Goal: Ask a question: Seek information or help from site administrators or community

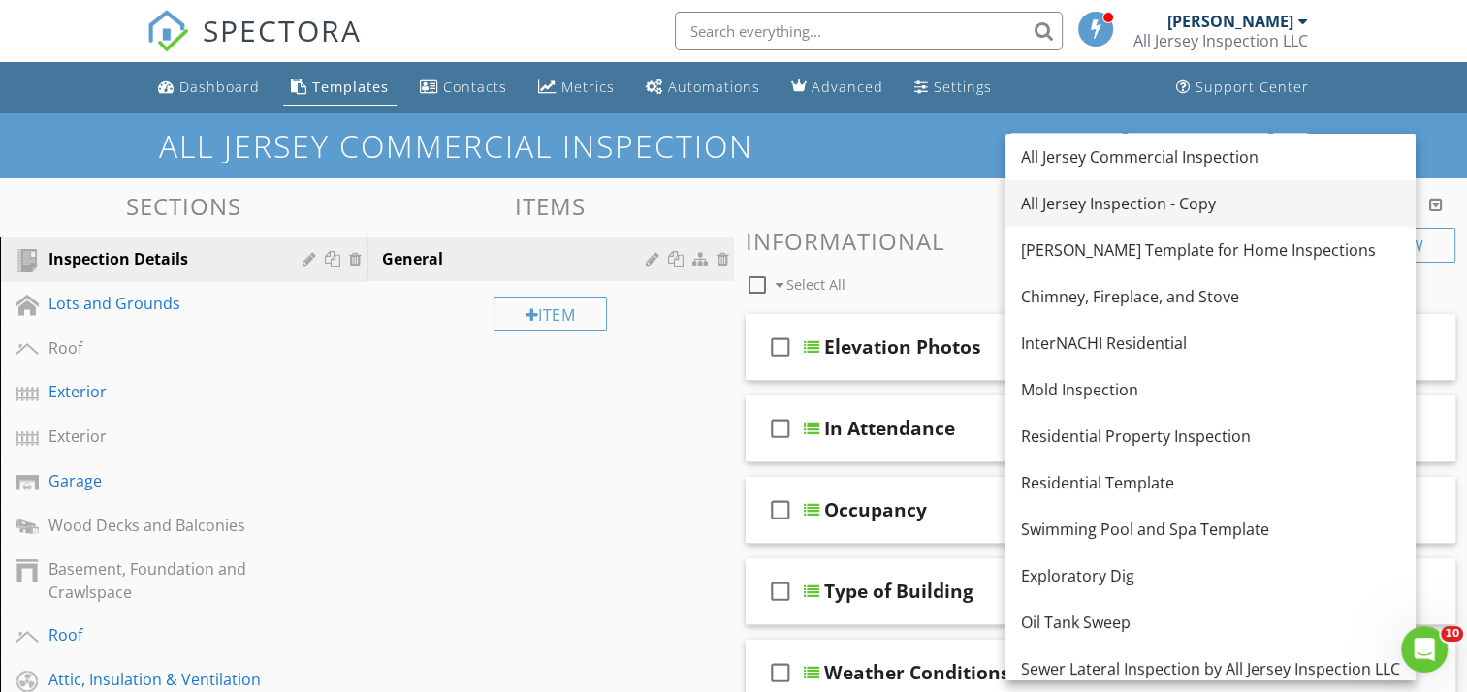
click at [1147, 207] on div "All Jersey Inspection - Copy" at bounding box center [1210, 203] width 379 height 23
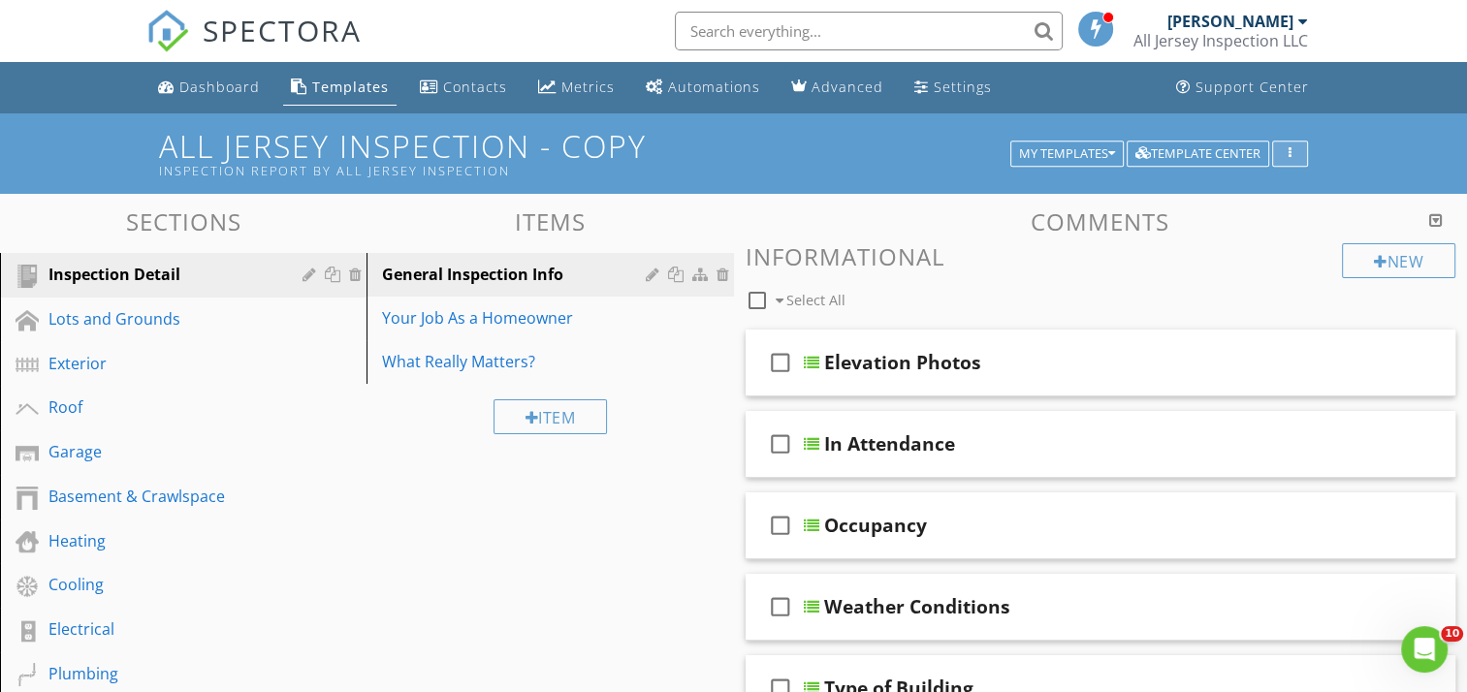
click at [1289, 147] on icon "button" at bounding box center [1290, 154] width 3 height 14
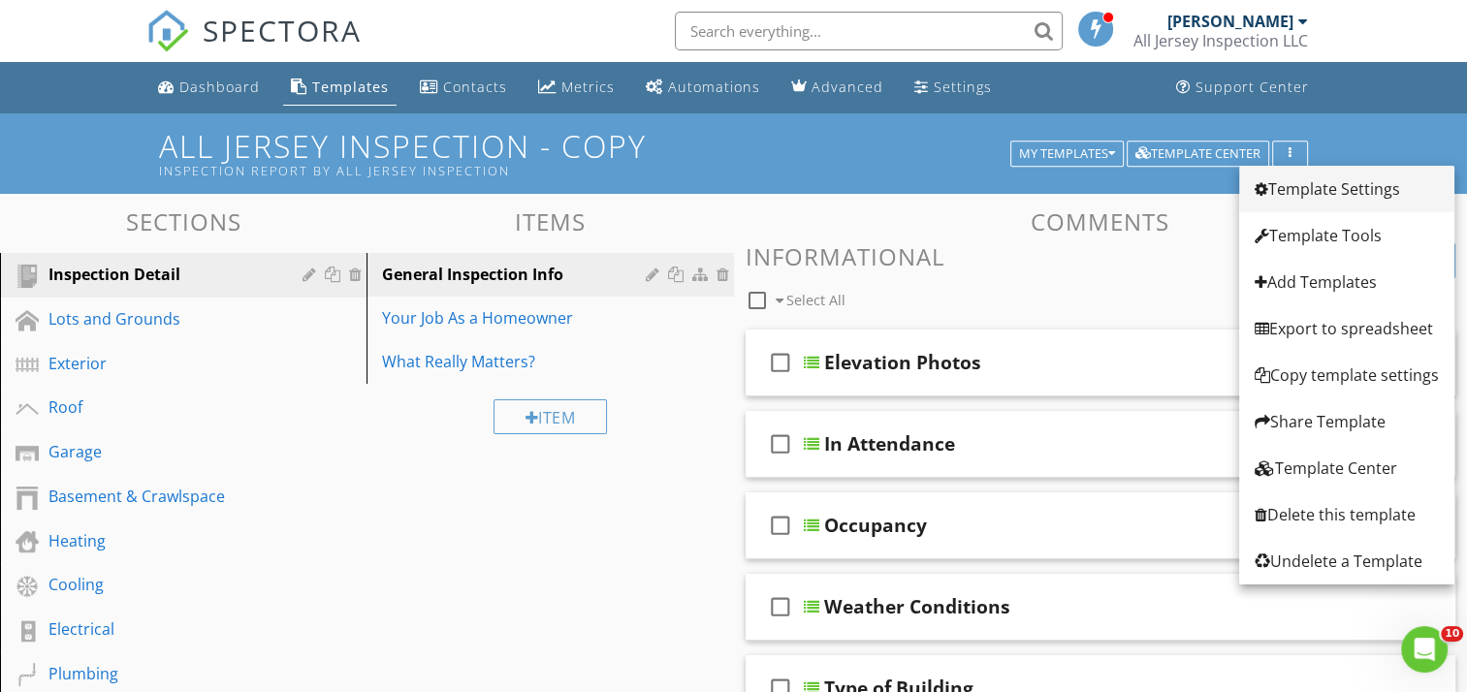
click at [1295, 184] on div "Template Settings" at bounding box center [1347, 188] width 184 height 23
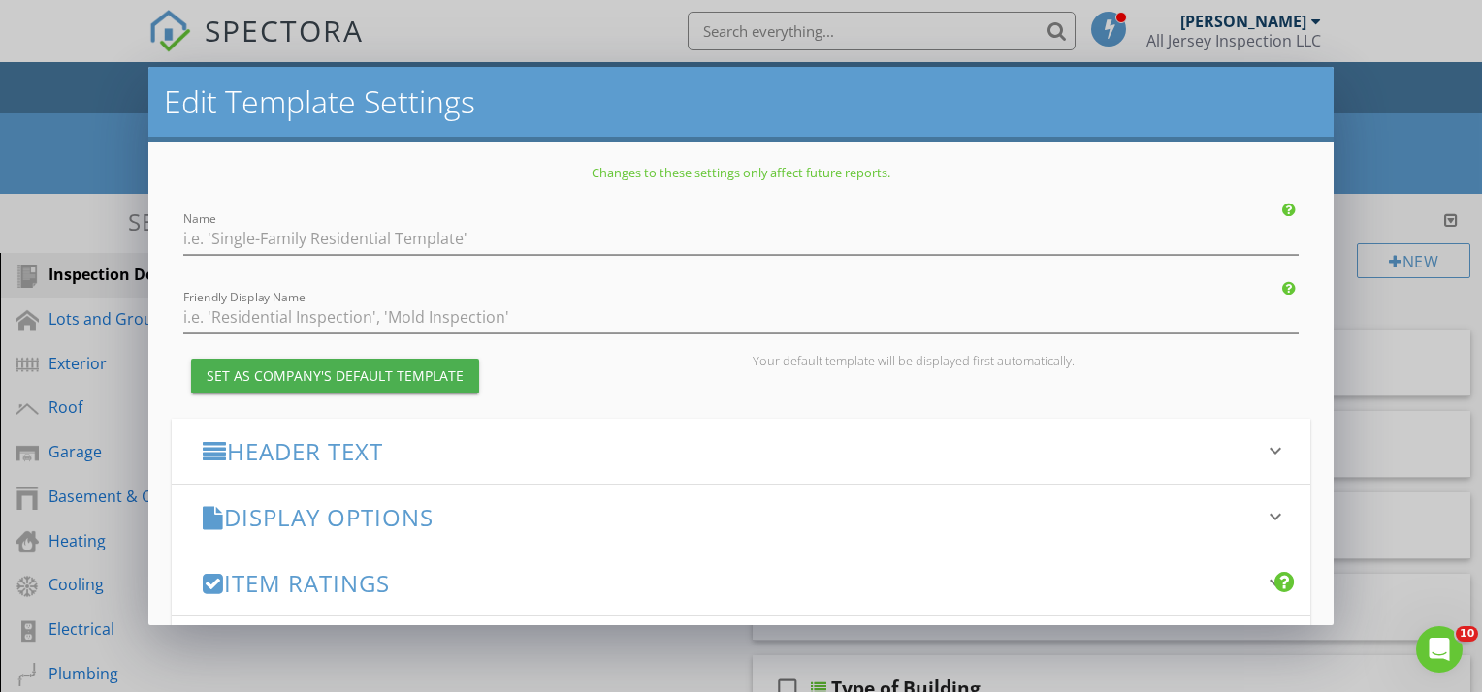
type input "All Jersey Inspection - Copy"
type input "Inspection Report by All Jersey Inspection"
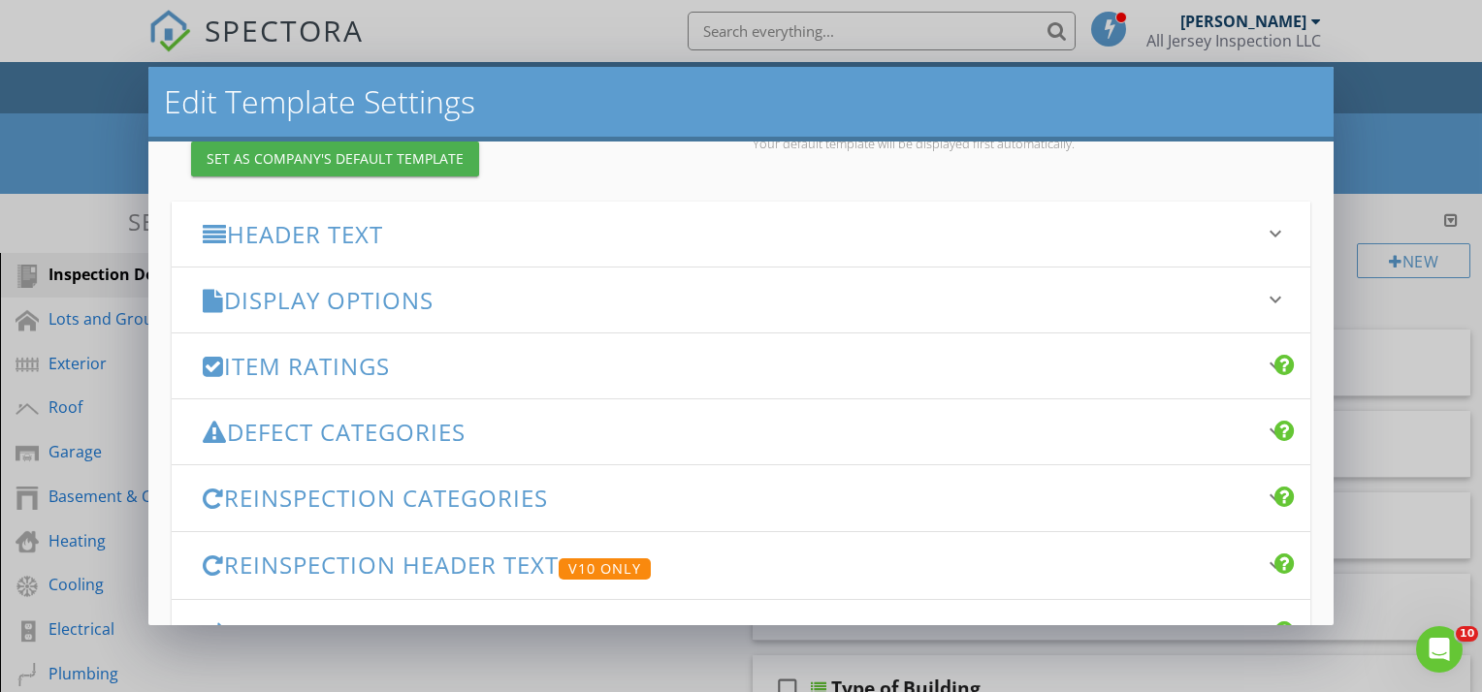
scroll to position [218, 0]
type input "All Jersey Inspection"
click at [1263, 299] on icon "keyboard_arrow_down" at bounding box center [1274, 298] width 23 height 23
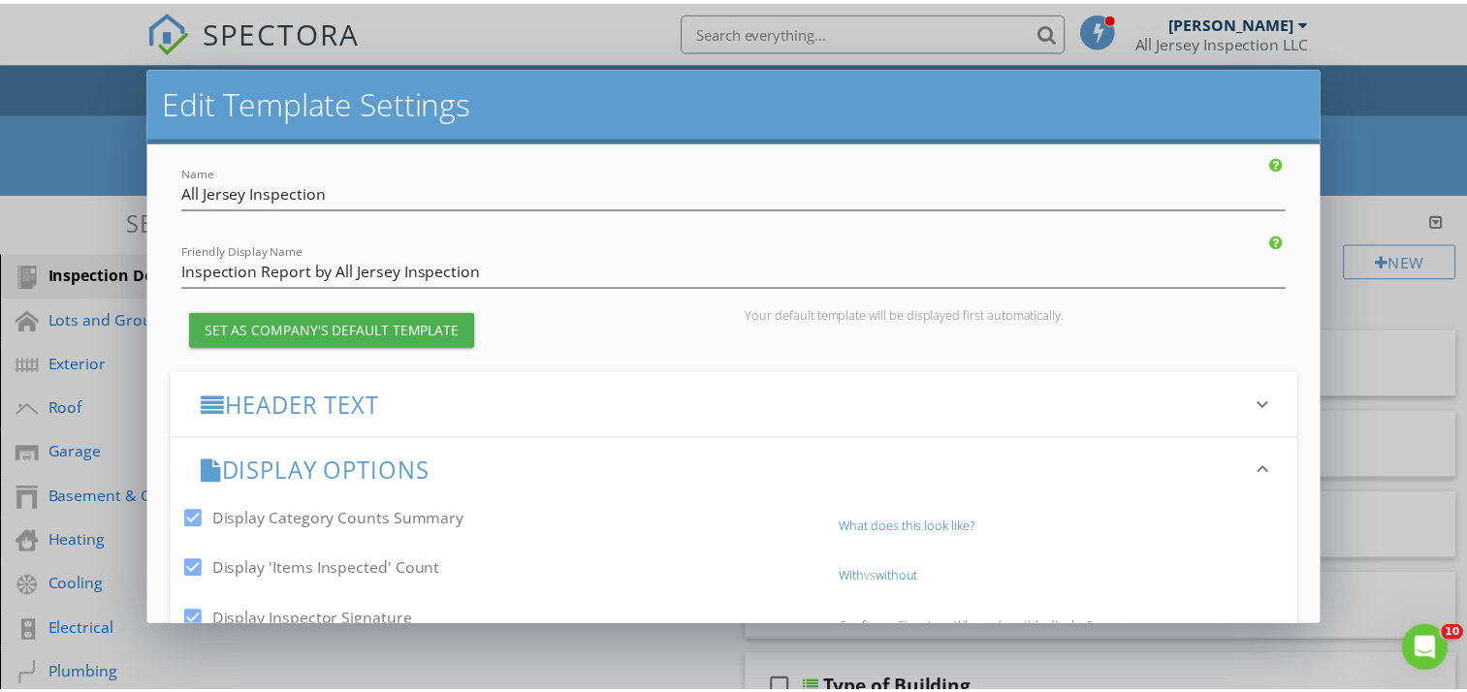
scroll to position [0, 0]
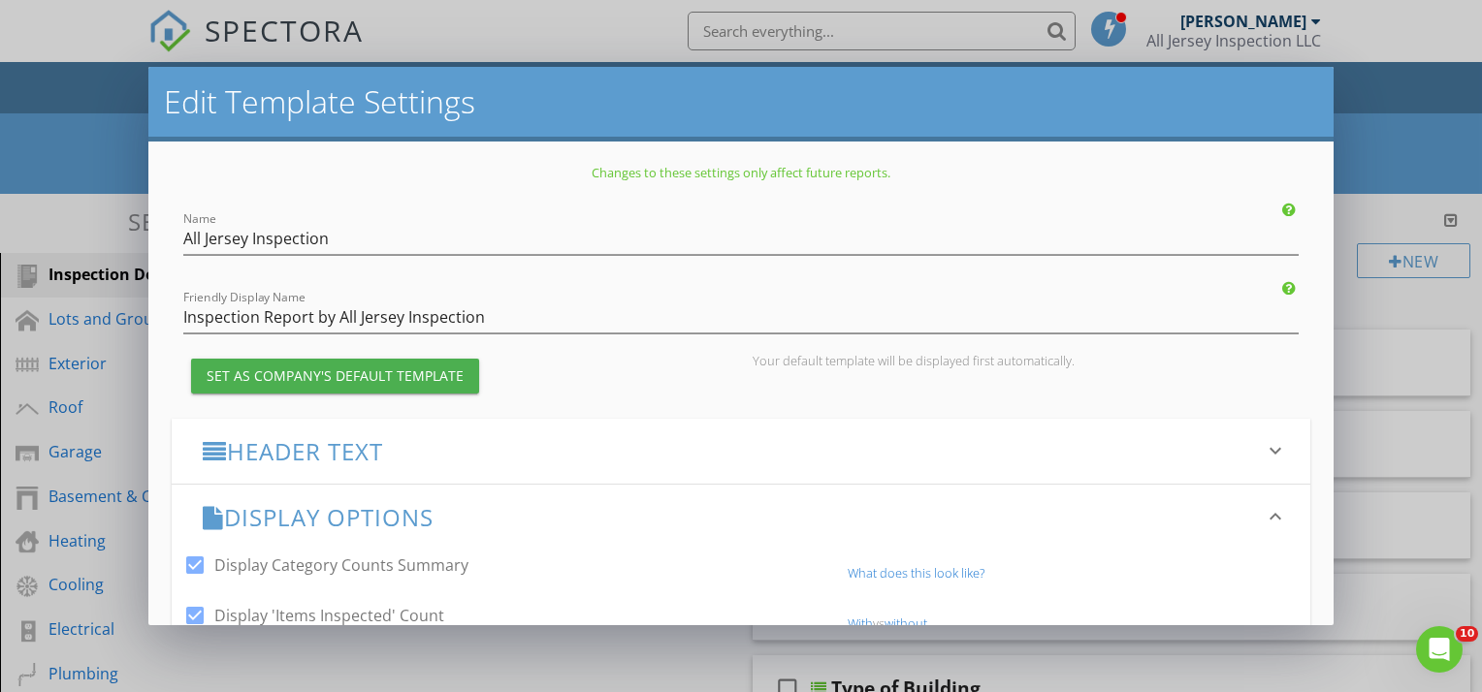
click at [1385, 134] on div "Edit Template Settings Changes to these settings only affect future reports. Na…" at bounding box center [741, 346] width 1482 height 692
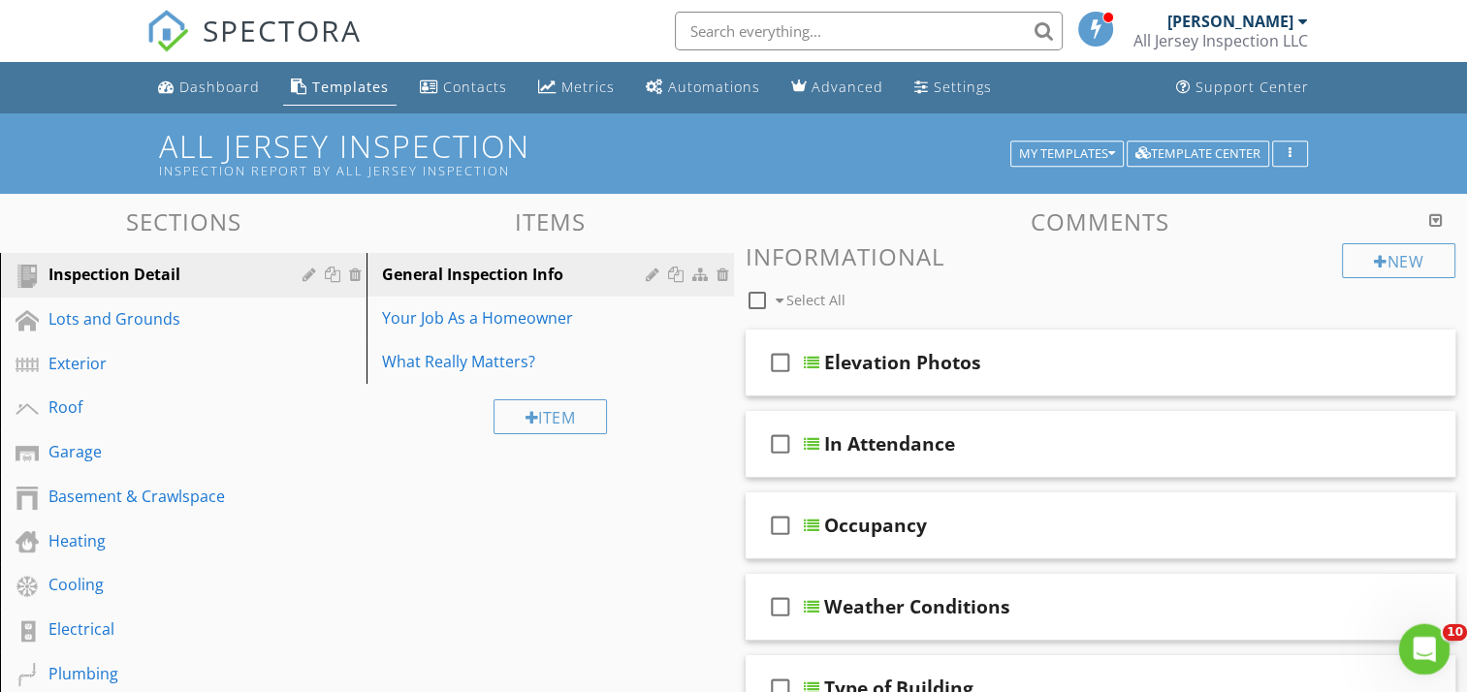
click at [1416, 657] on div "Open Intercom Messenger" at bounding box center [1422, 647] width 64 height 64
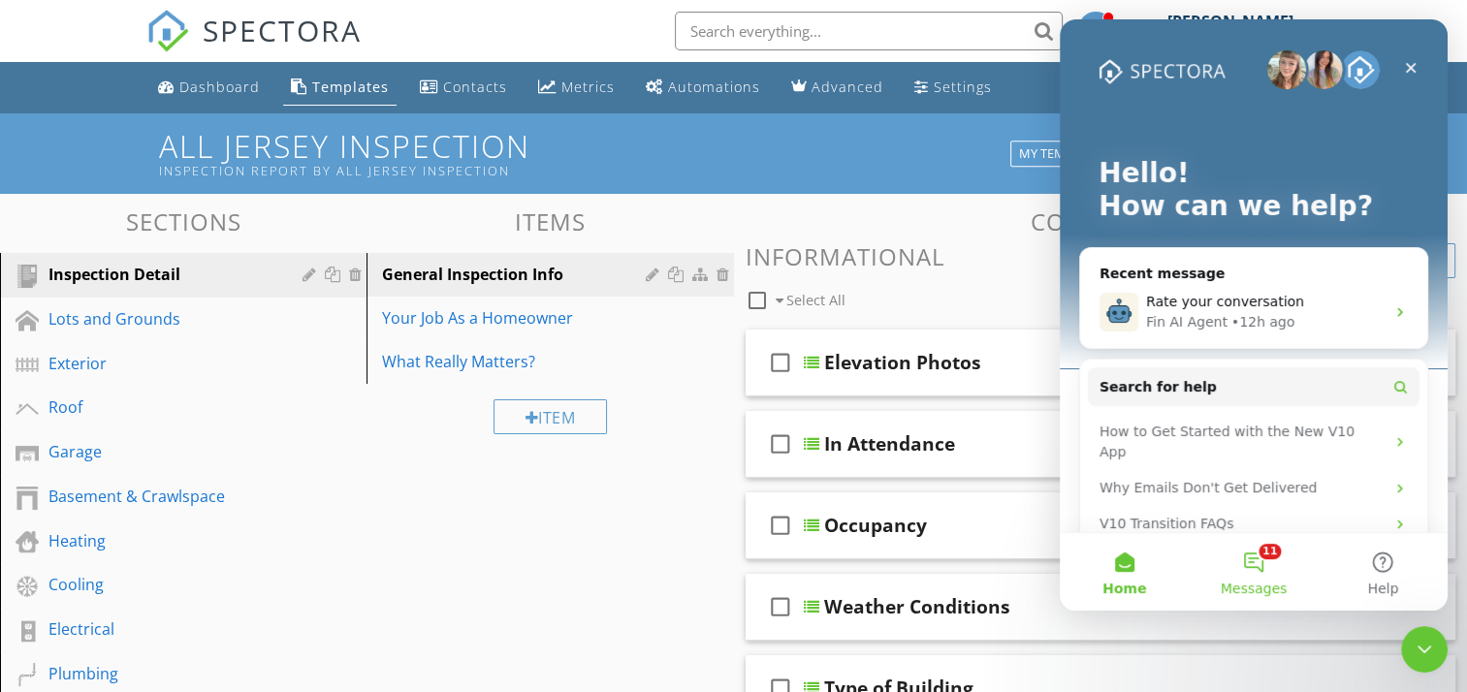
click at [1262, 559] on button "11 Messages" at bounding box center [1253, 572] width 129 height 78
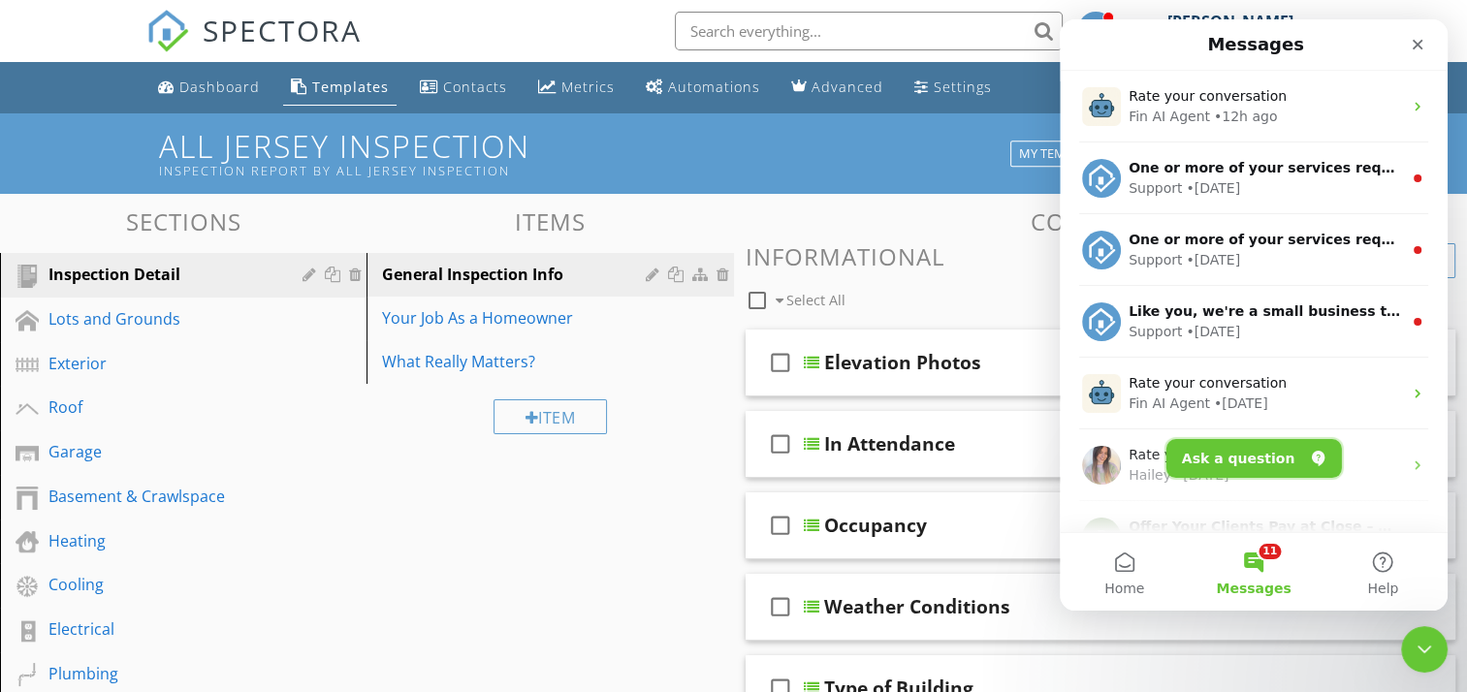
click at [1250, 456] on button "Ask a question" at bounding box center [1255, 458] width 176 height 39
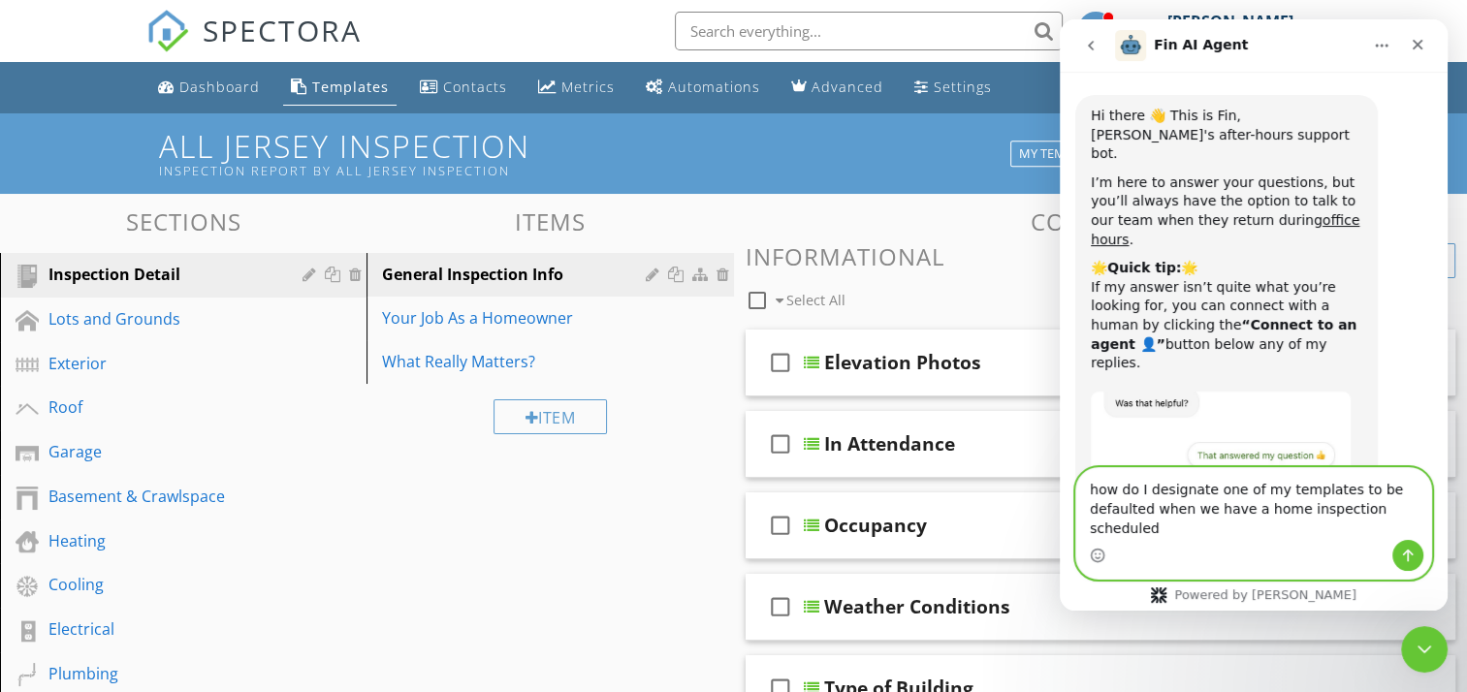
type textarea "how do I designate one of my templates to be defaulted when we have a home insp…"
click at [1414, 557] on icon "Send a message…" at bounding box center [1408, 556] width 16 height 16
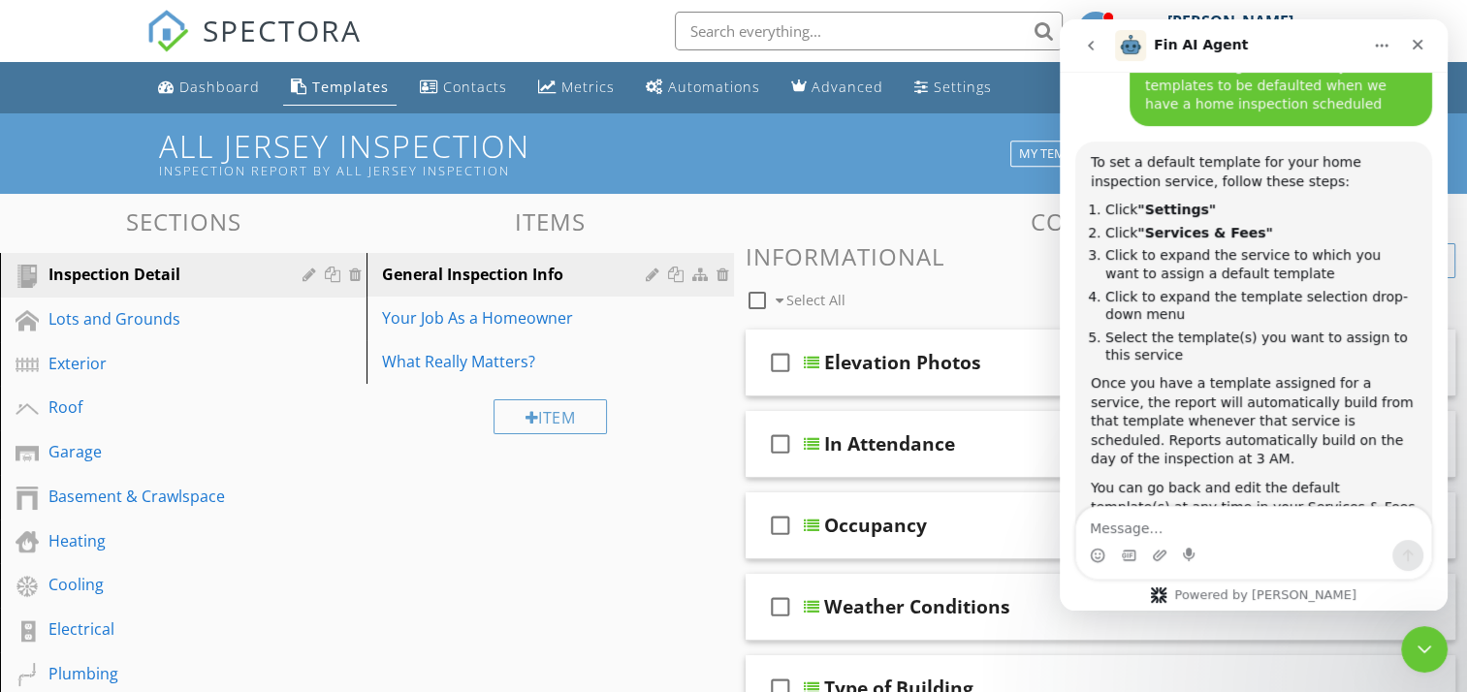
scroll to position [525, 0]
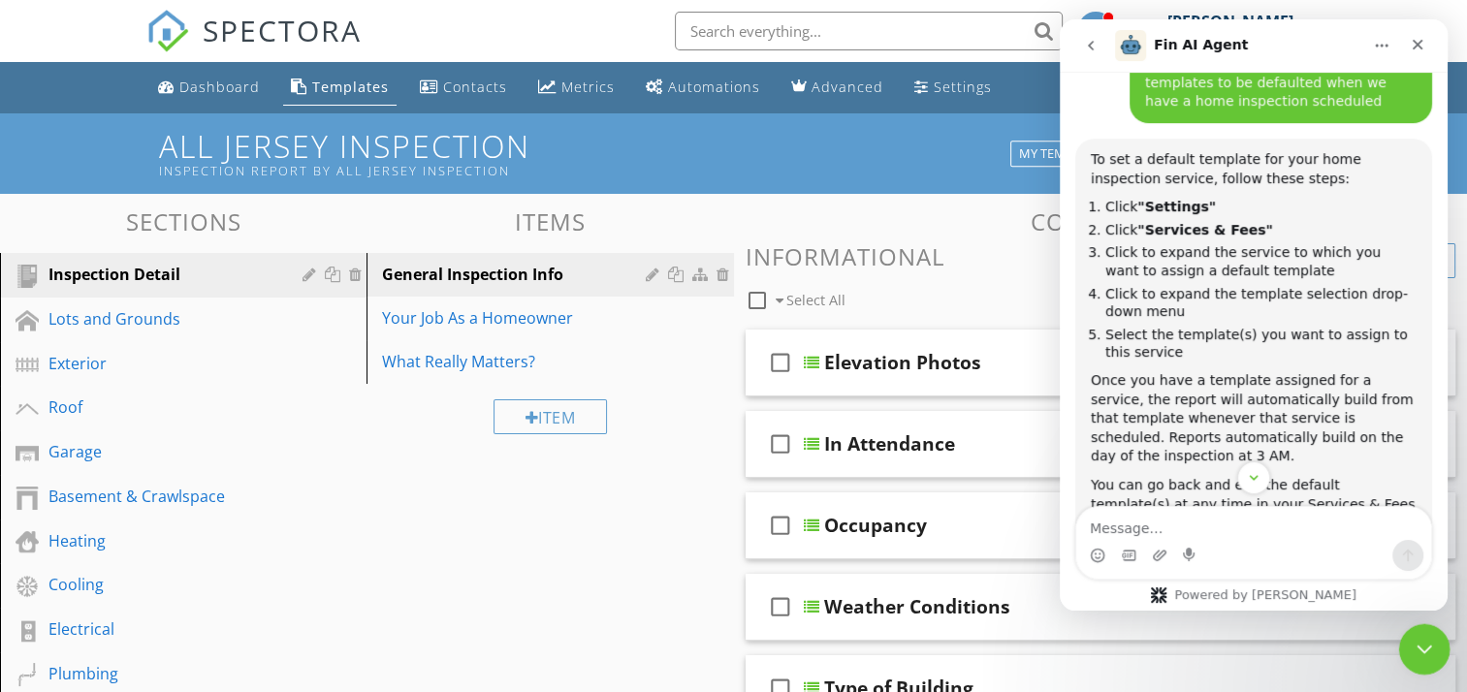
click at [1422, 637] on icon "Close Intercom Messenger" at bounding box center [1421, 646] width 23 height 23
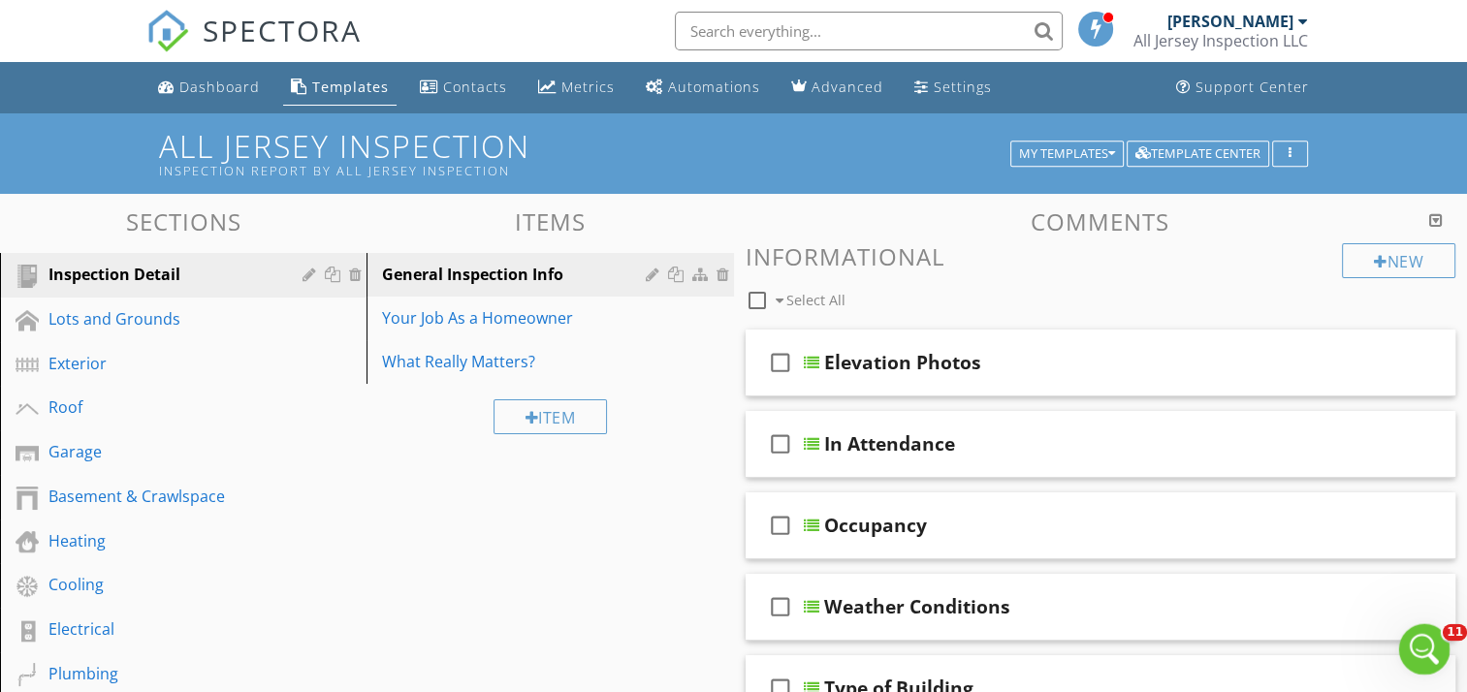
scroll to position [799, 0]
click at [934, 80] on div "Settings" at bounding box center [963, 87] width 58 height 18
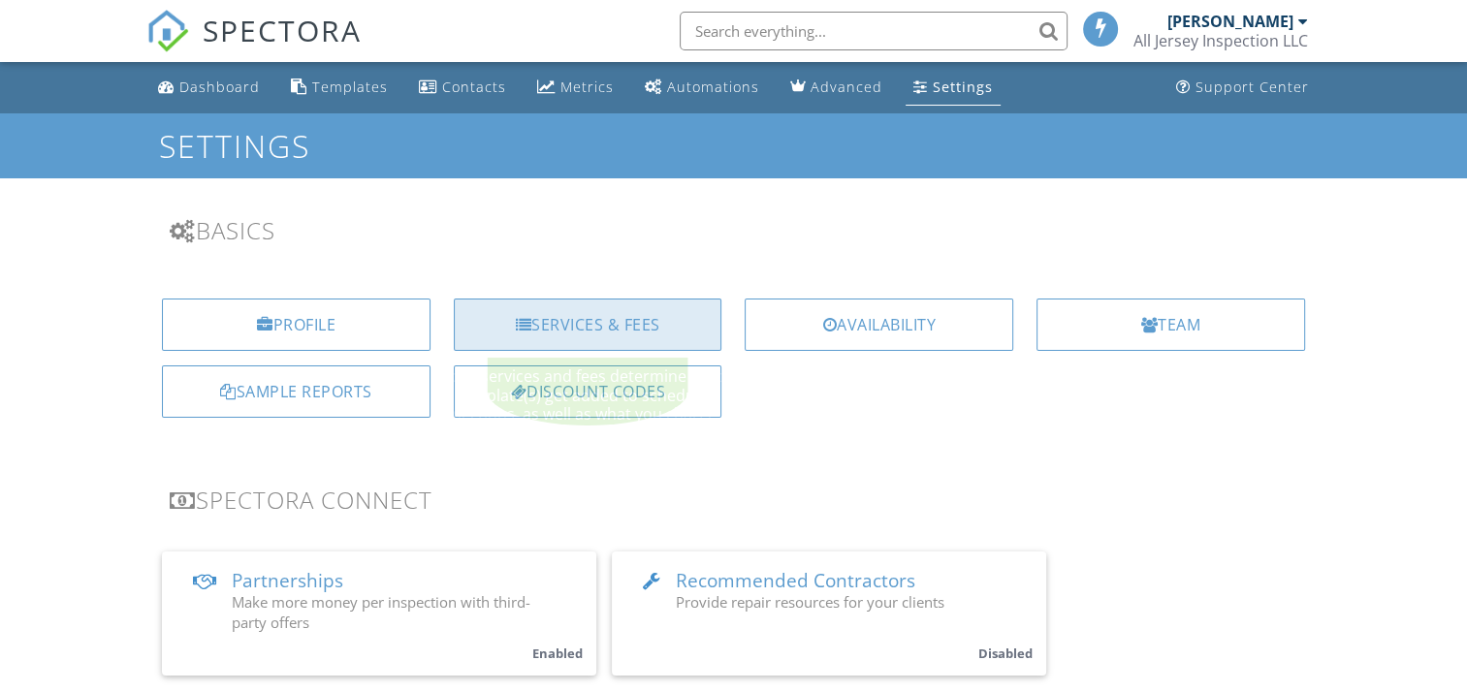
click at [556, 320] on div "Services & Fees" at bounding box center [588, 325] width 269 height 52
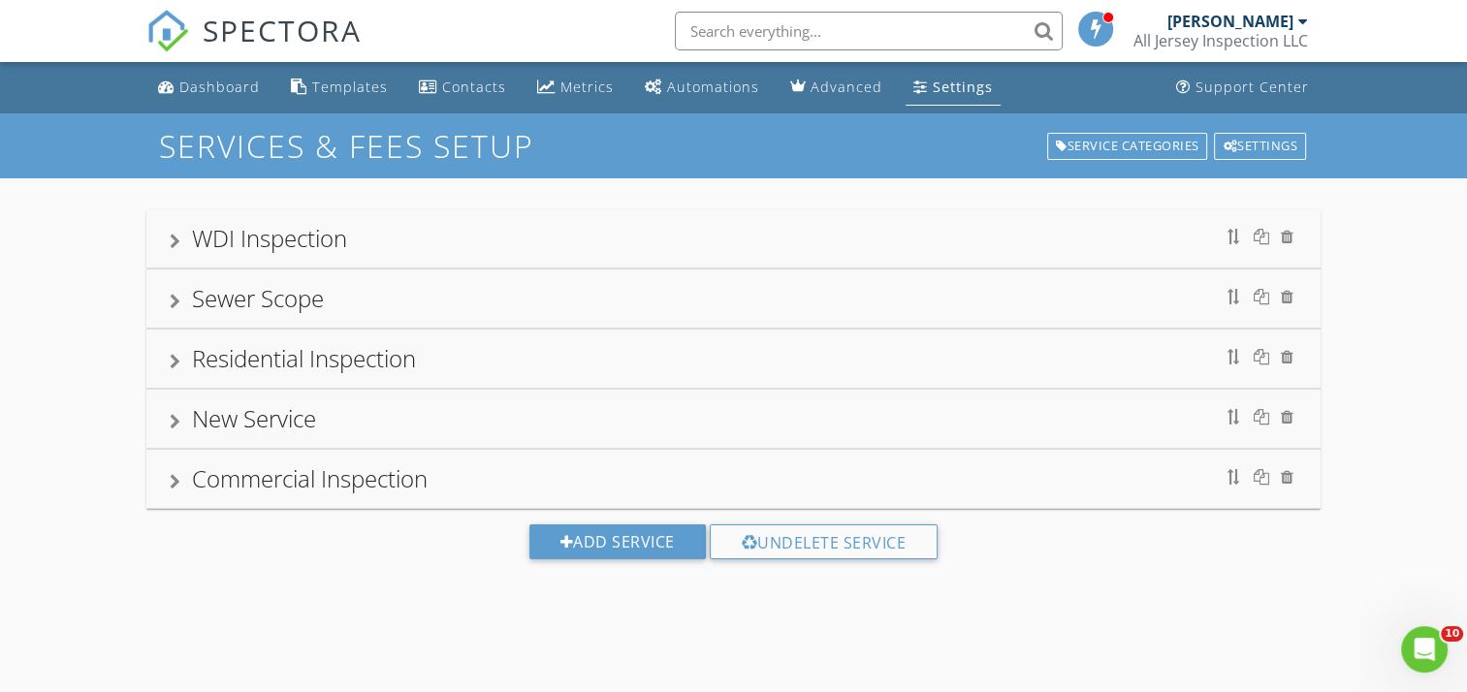
click at [175, 356] on div at bounding box center [175, 362] width 11 height 16
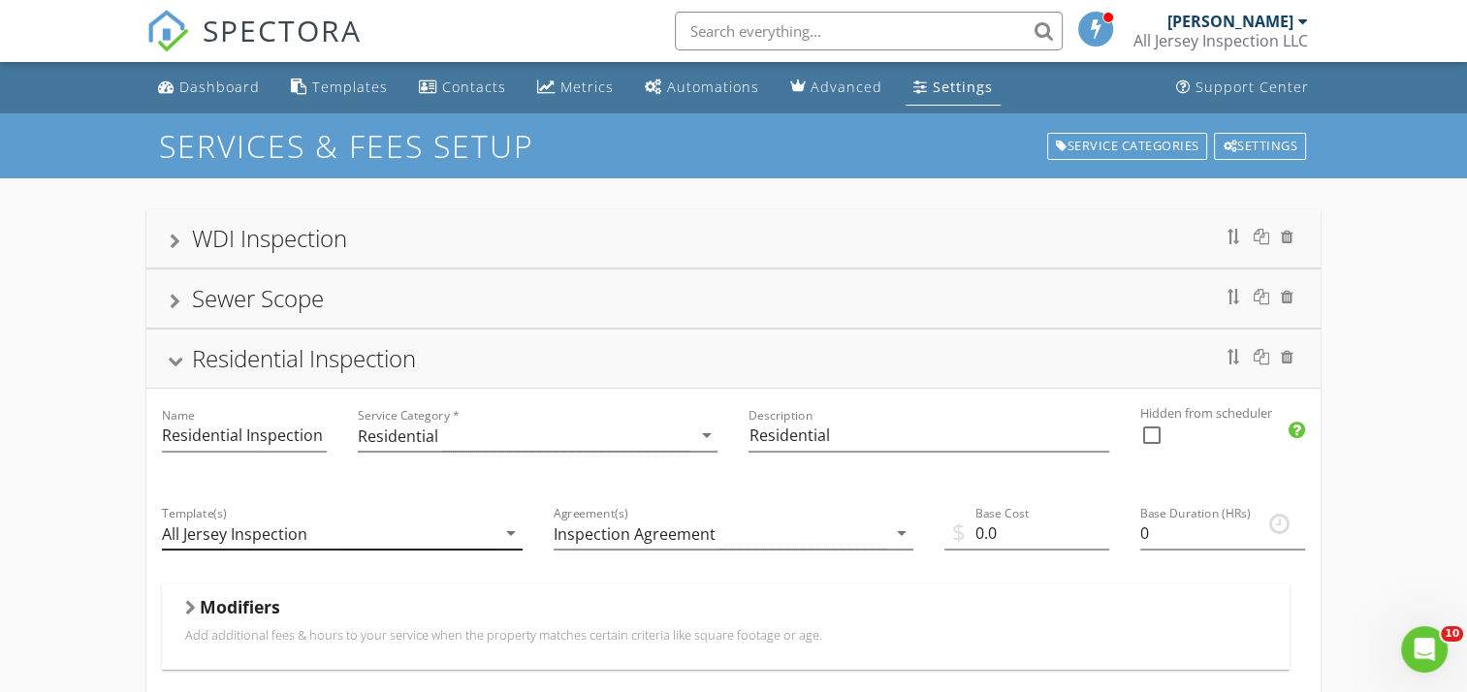
click at [509, 535] on icon "arrow_drop_down" at bounding box center [510, 533] width 23 height 23
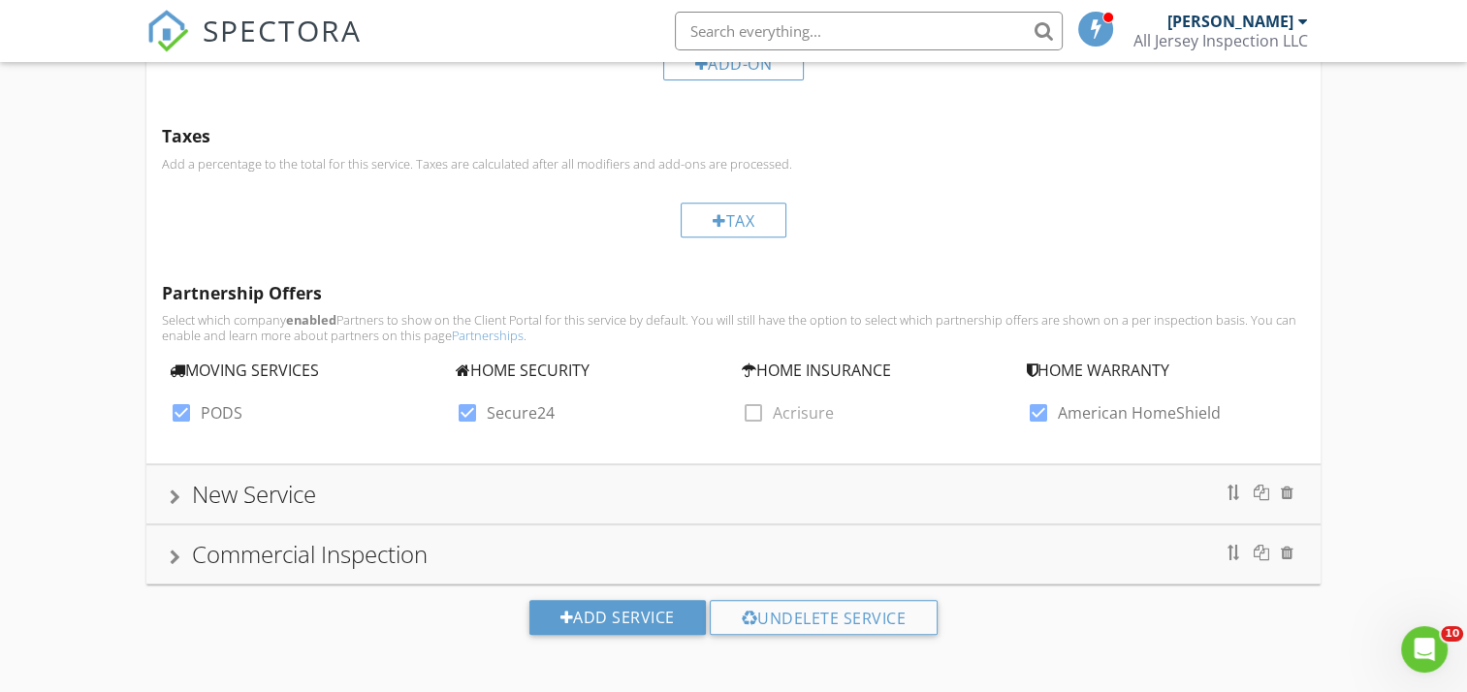
scroll to position [732, 0]
click at [624, 615] on div "Add Service" at bounding box center [617, 616] width 176 height 35
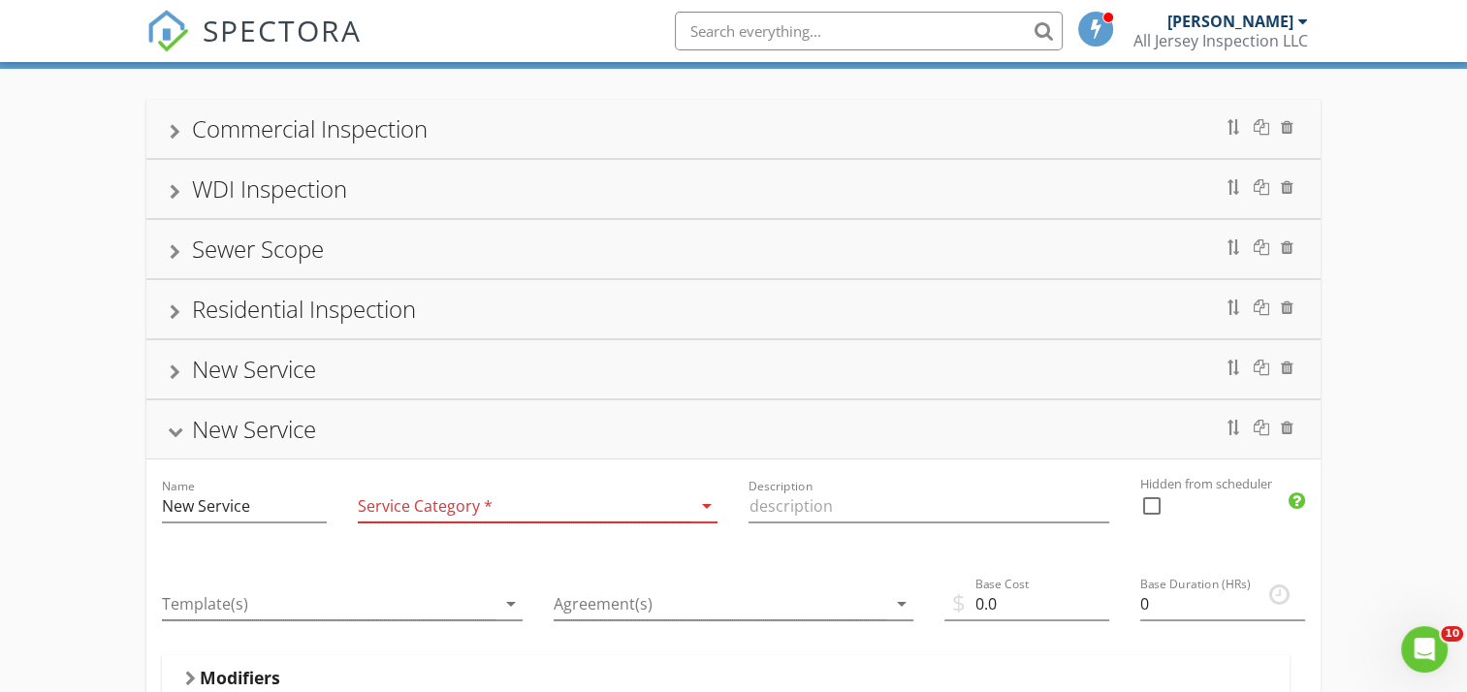
scroll to position [0, 0]
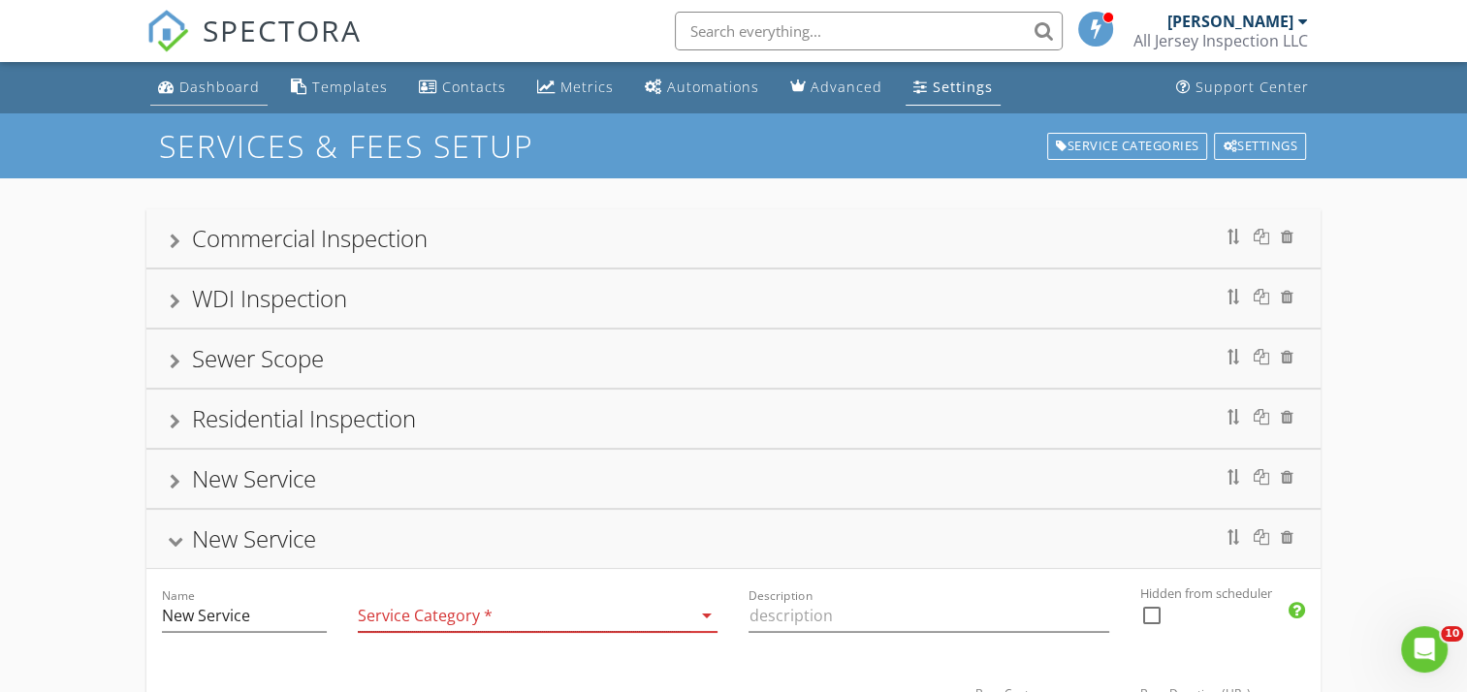
click at [213, 78] on div "Dashboard" at bounding box center [219, 87] width 80 height 18
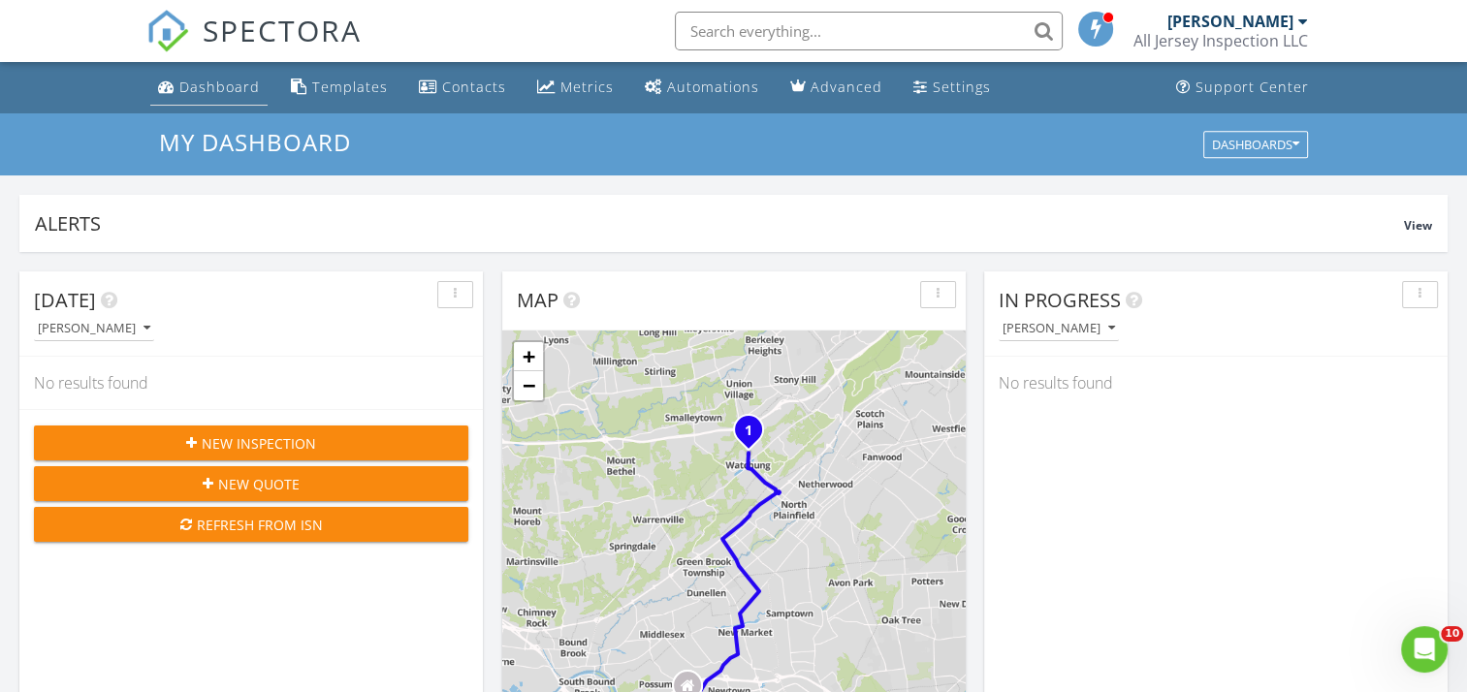
click at [222, 81] on div "Dashboard" at bounding box center [219, 87] width 80 height 18
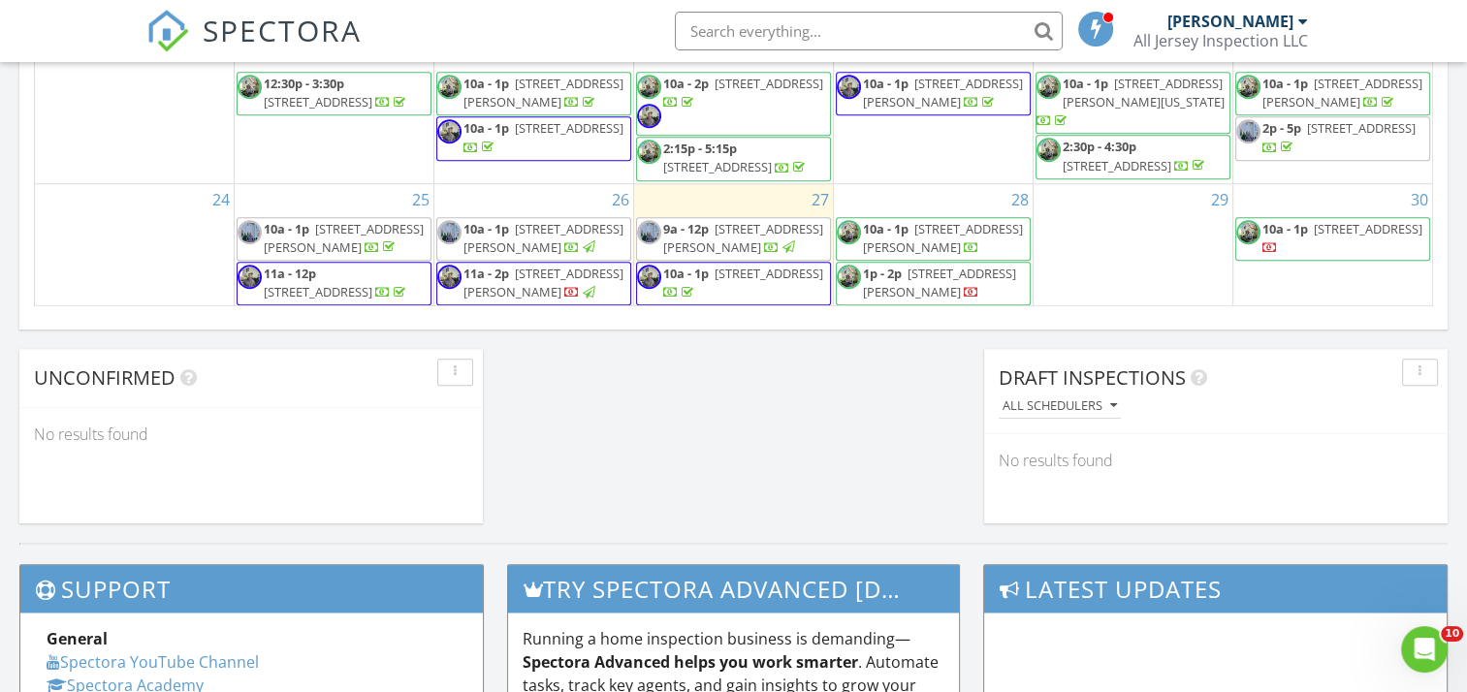
scroll to position [1357, 0]
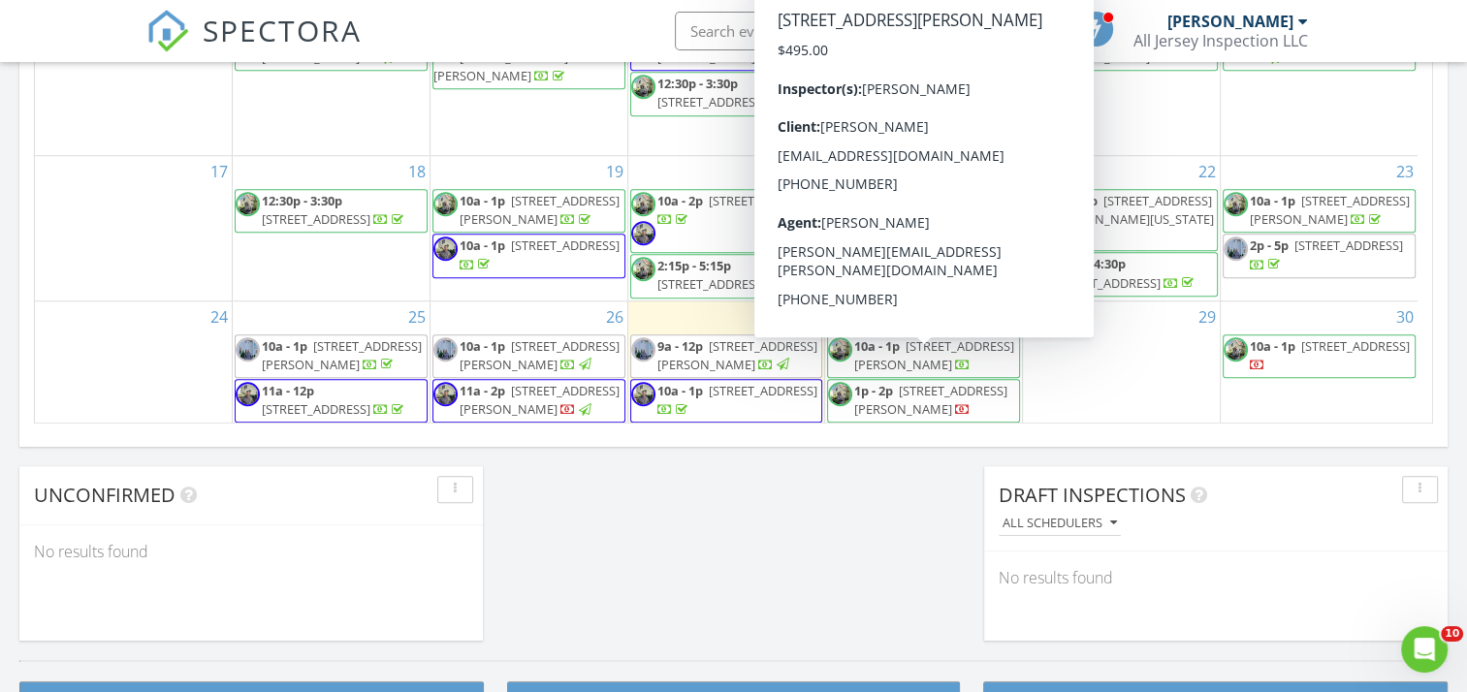
click at [940, 369] on span "[STREET_ADDRESS][PERSON_NAME]" at bounding box center [934, 355] width 160 height 36
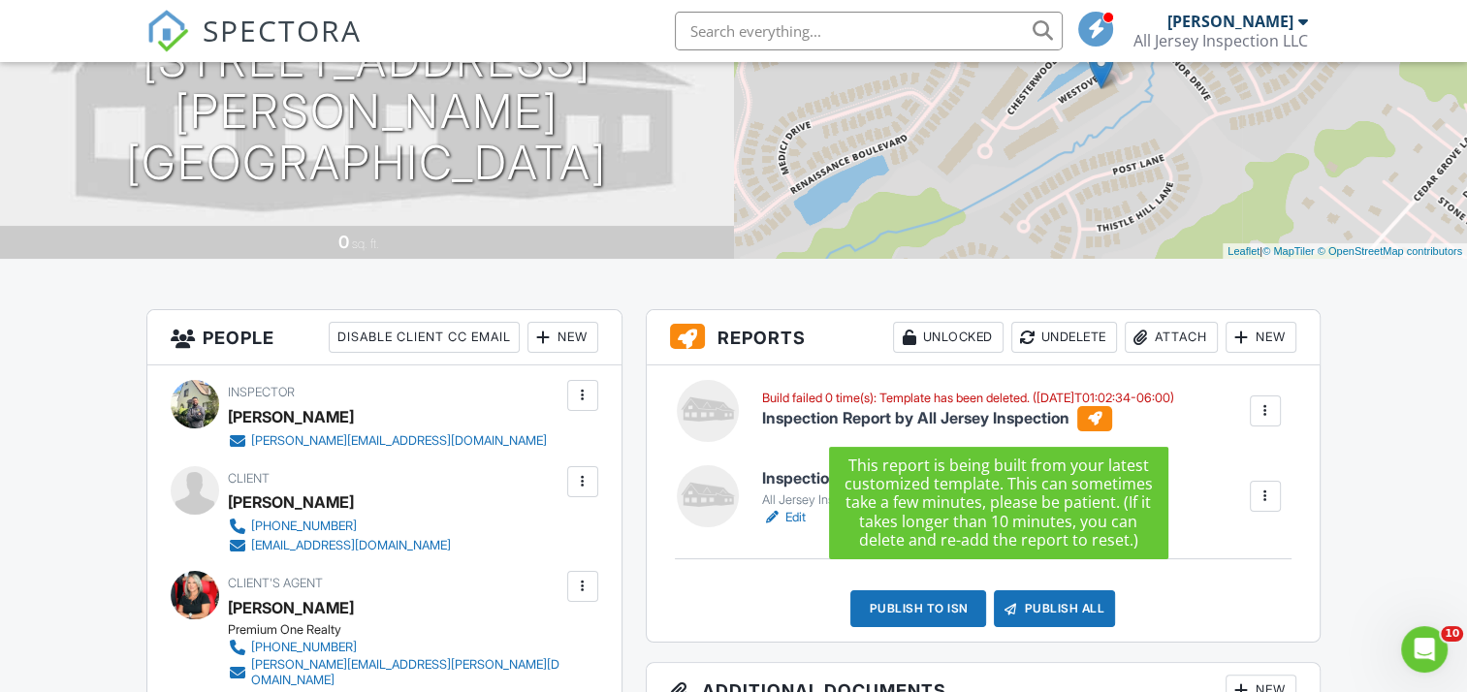
click at [950, 417] on h6 "Inspection Report by All Jersey Inspection" at bounding box center [968, 418] width 412 height 25
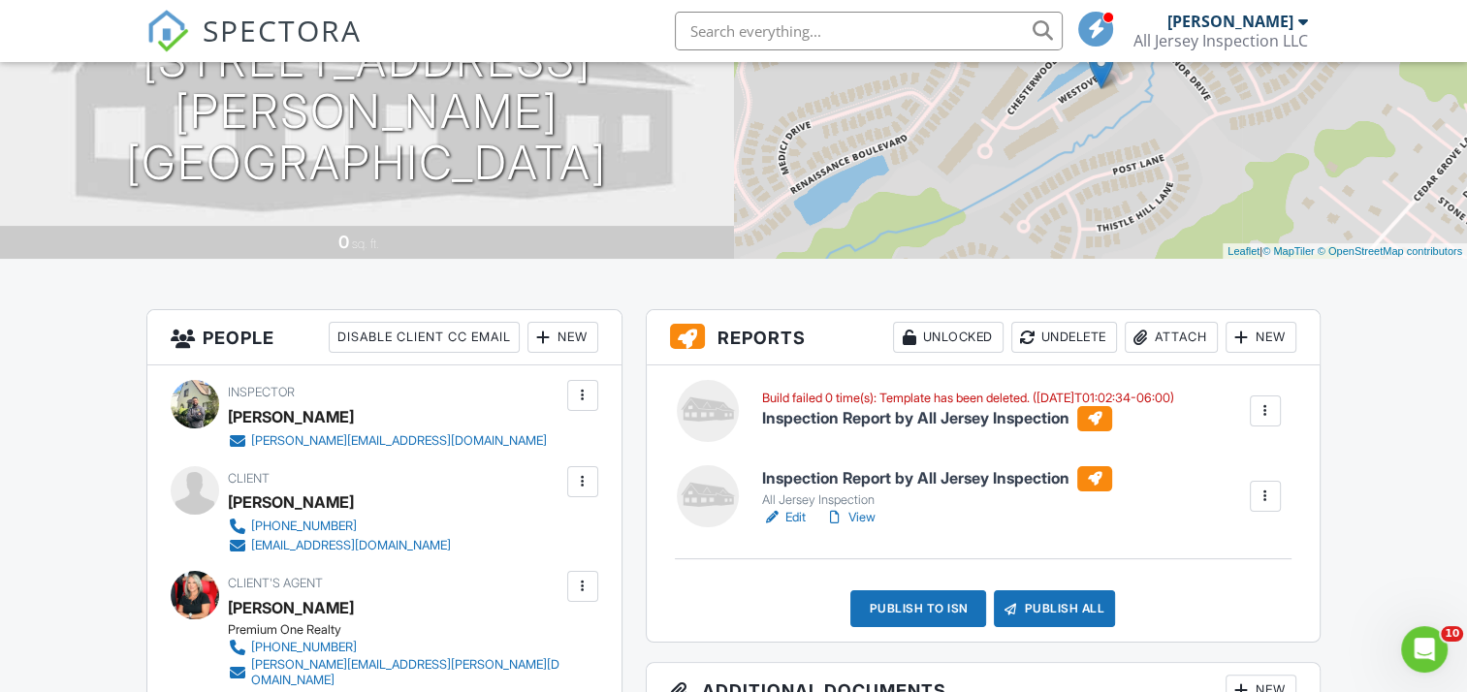
click at [1259, 405] on div at bounding box center [1265, 410] width 19 height 19
click at [1045, 476] on h6 "Inspection Report by All Jersey Inspection" at bounding box center [937, 478] width 350 height 25
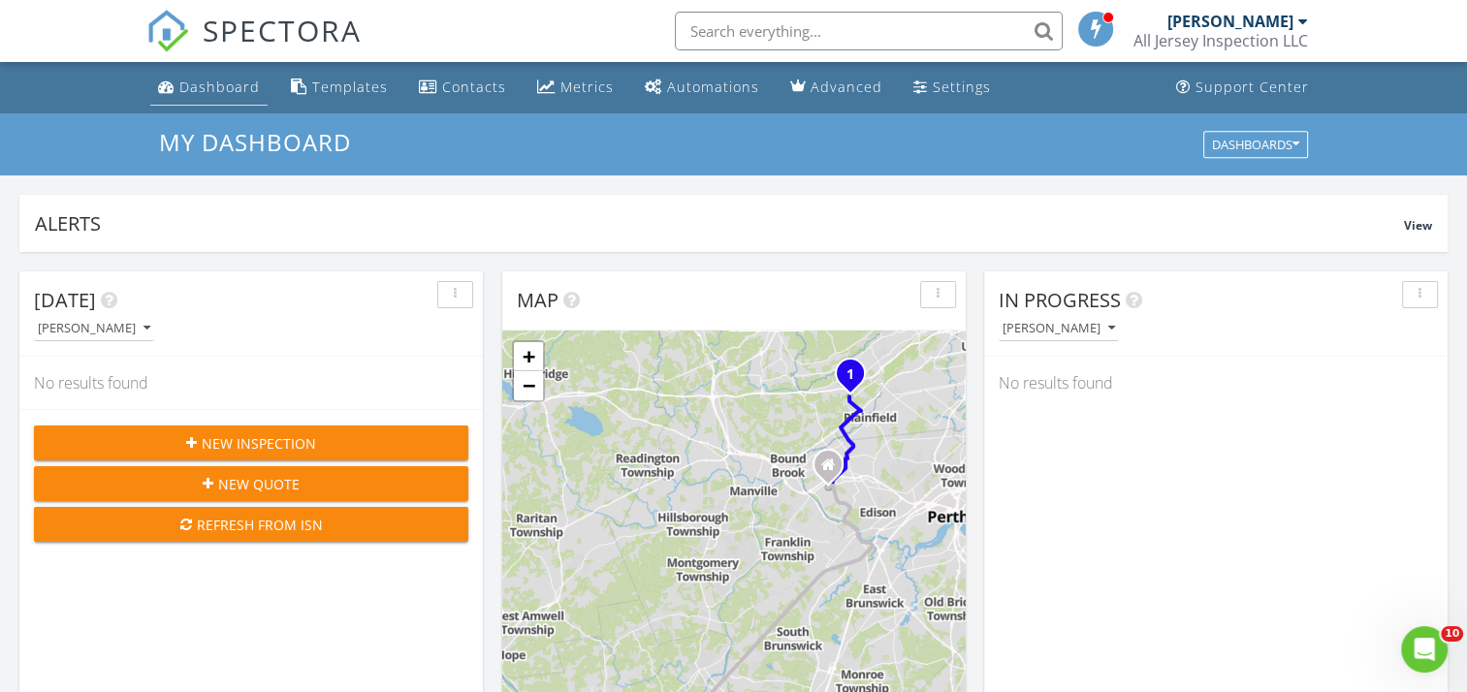
click at [240, 80] on div "Dashboard" at bounding box center [219, 87] width 80 height 18
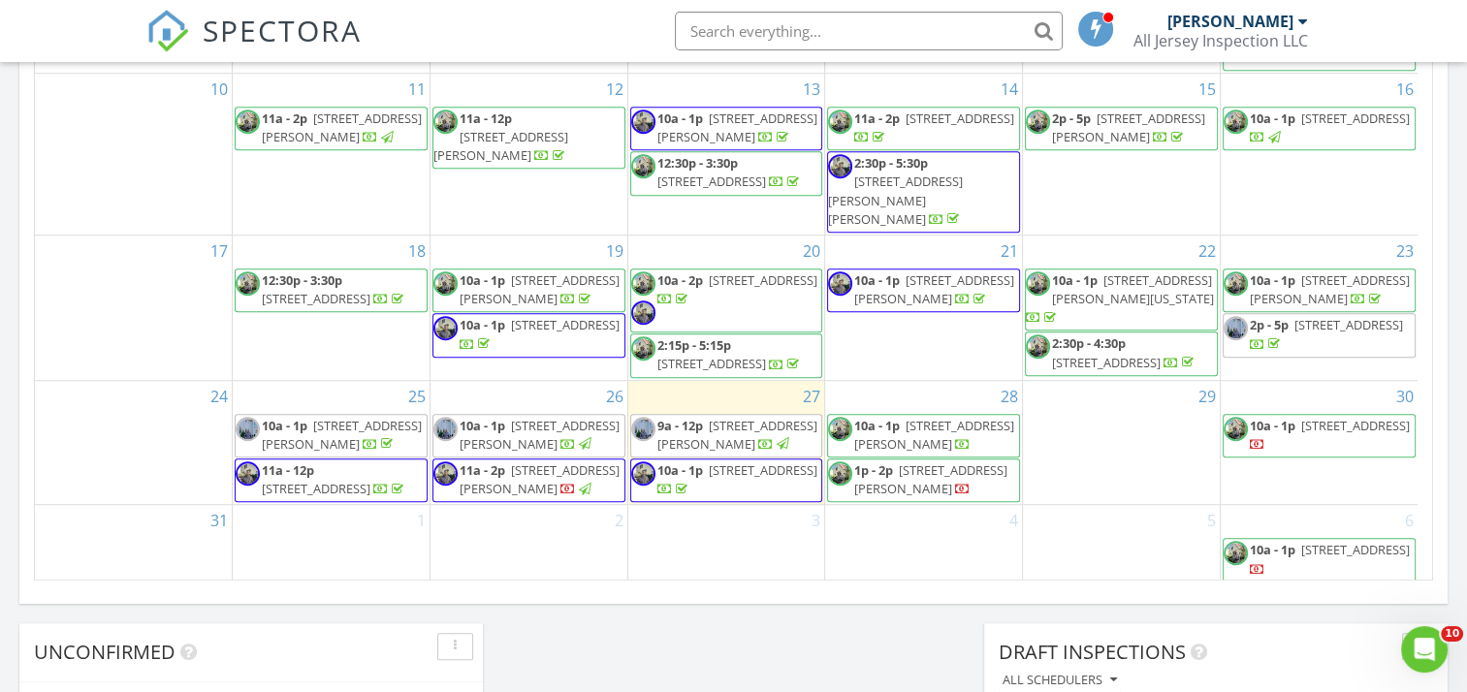
scroll to position [97, 0]
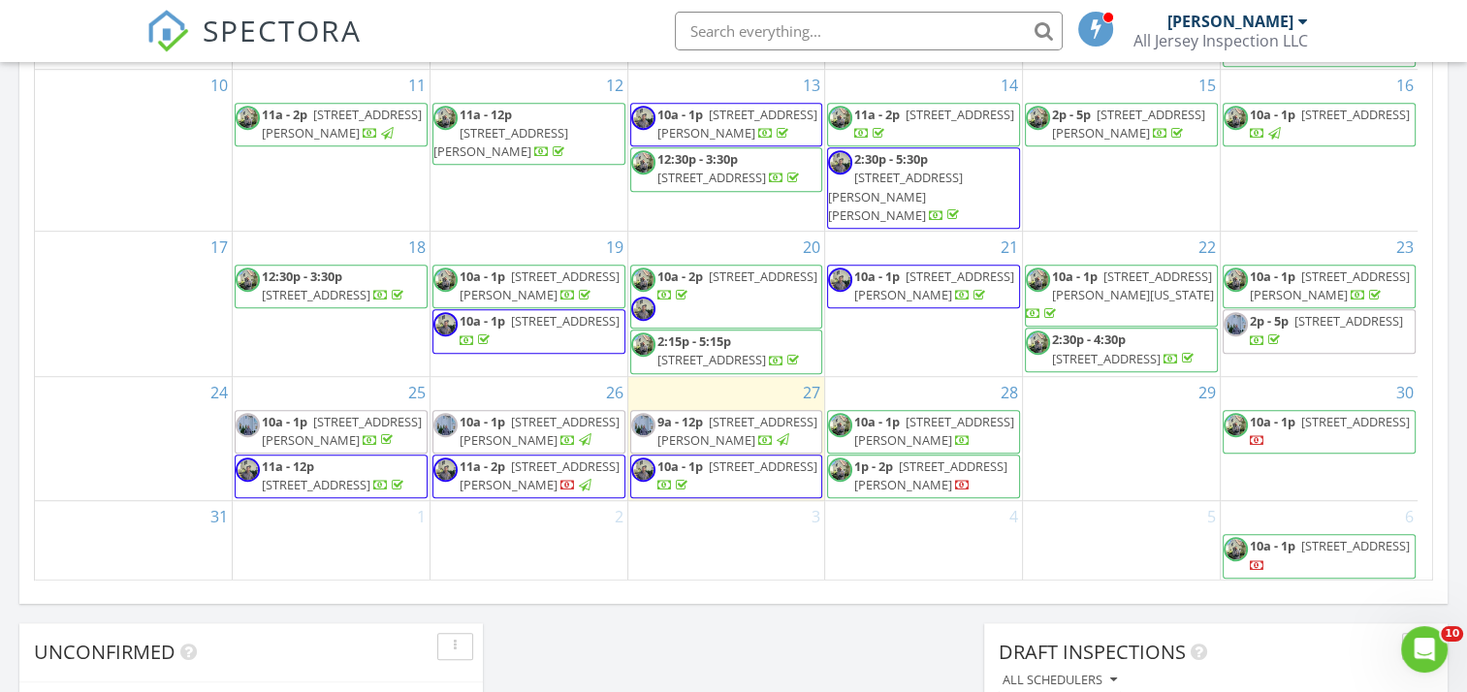
click at [684, 436] on span "1011 Parkside Ave, Ewing 08618" at bounding box center [737, 431] width 160 height 36
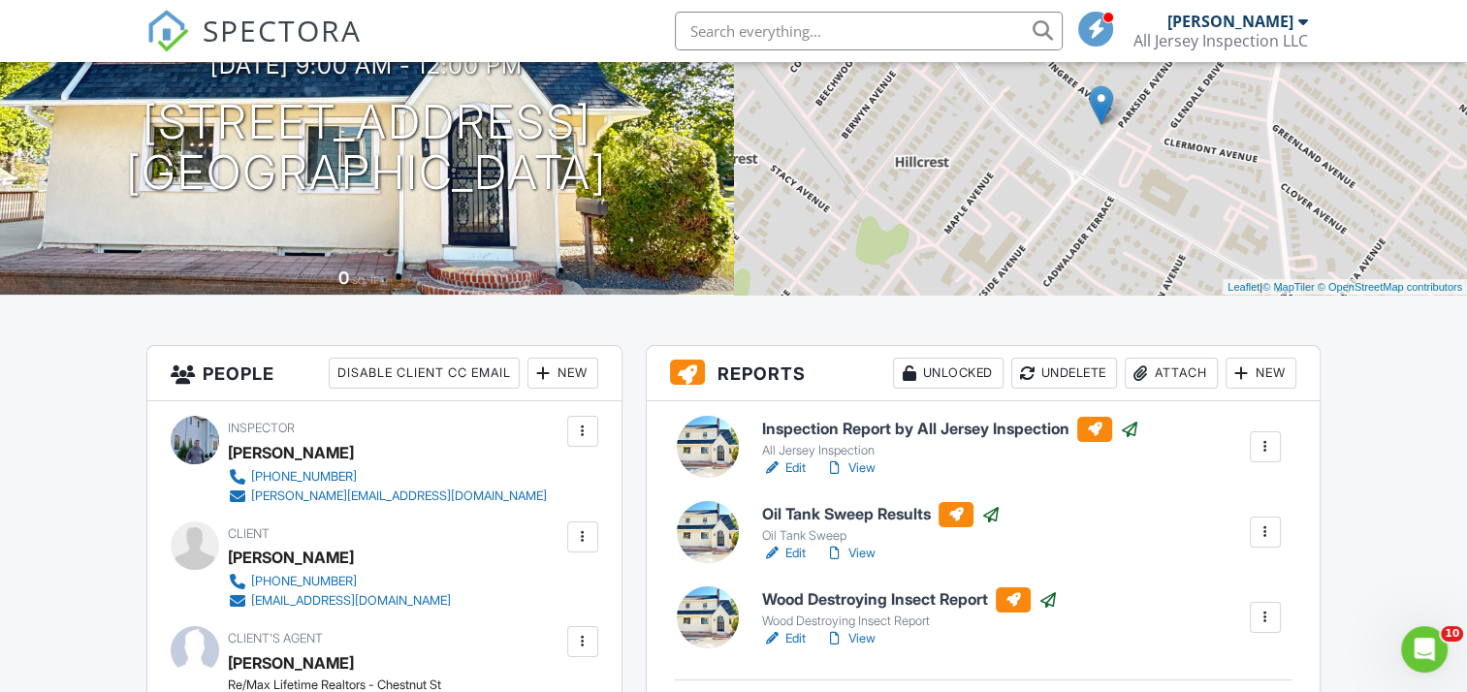
click at [900, 426] on h6 "Inspection Report by All Jersey Inspection" at bounding box center [950, 429] width 377 height 25
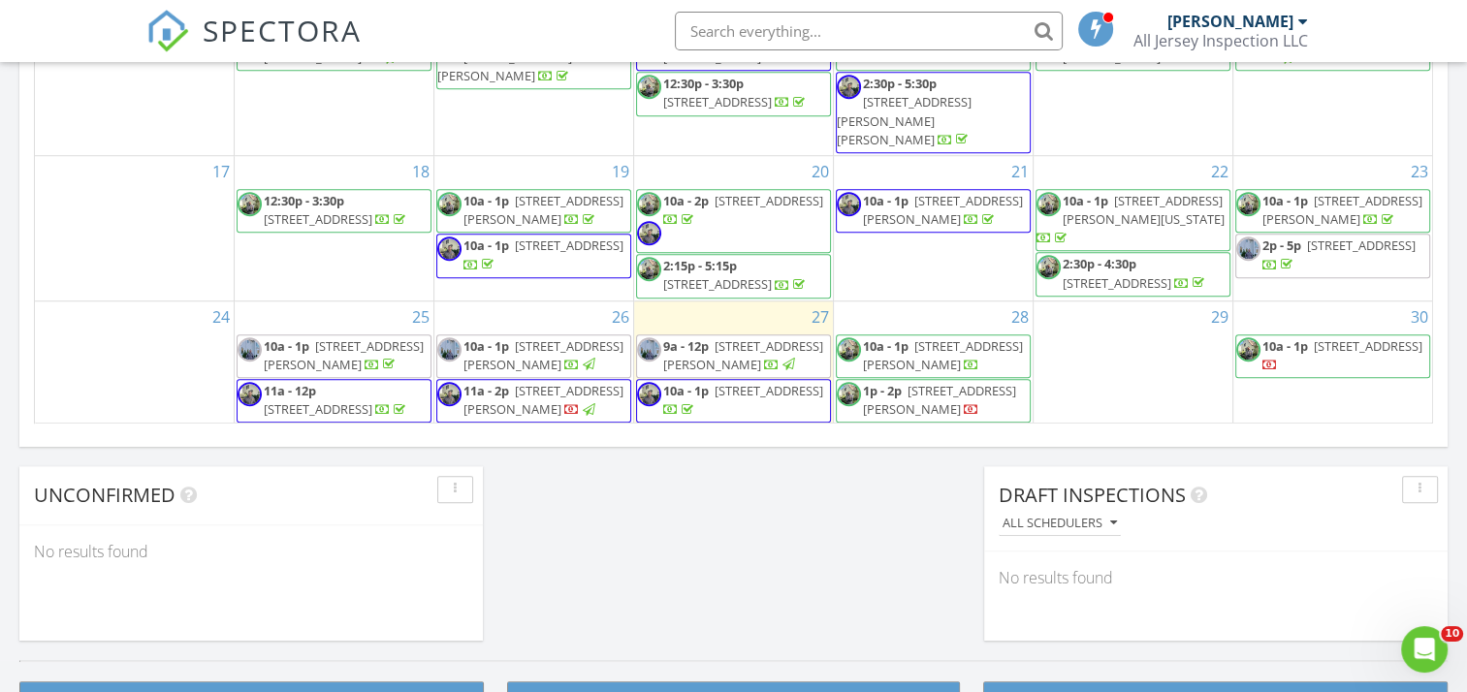
scroll to position [1353, 0]
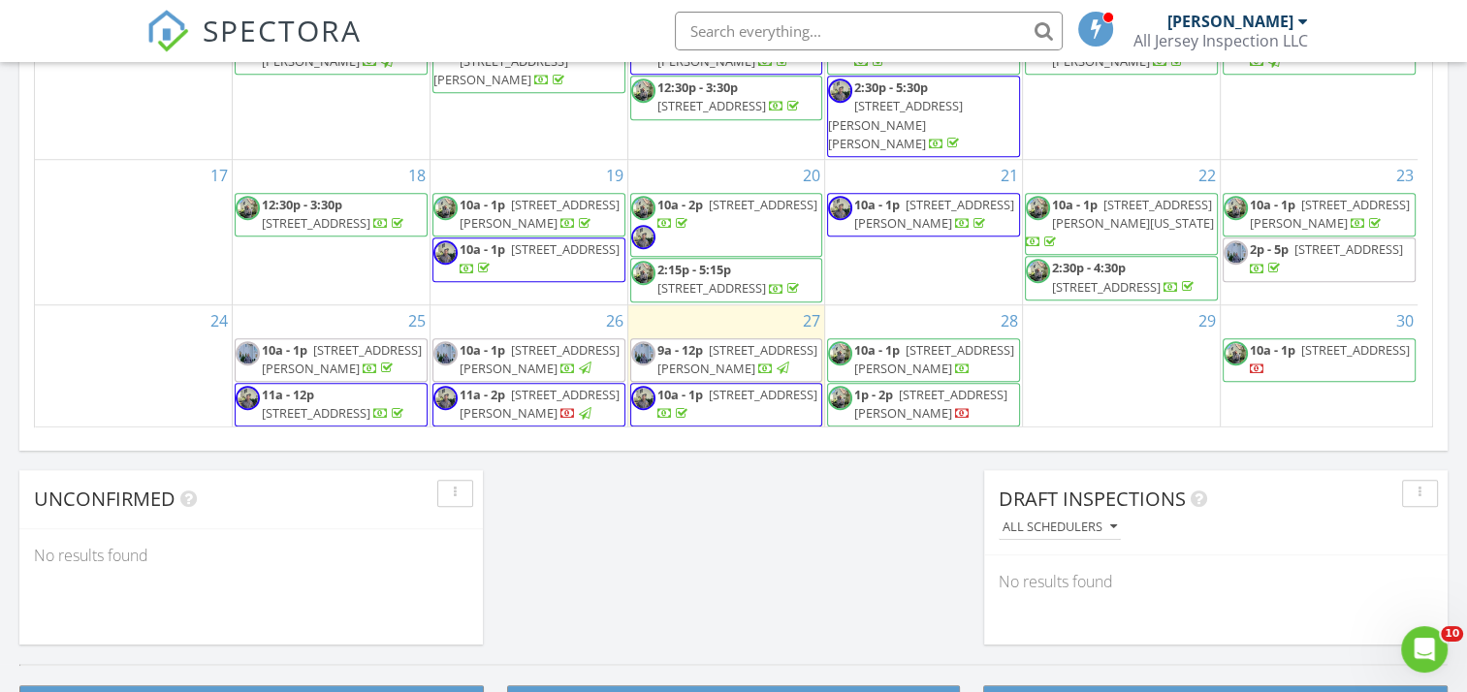
click at [940, 411] on span "[STREET_ADDRESS][PERSON_NAME]" at bounding box center [930, 404] width 153 height 36
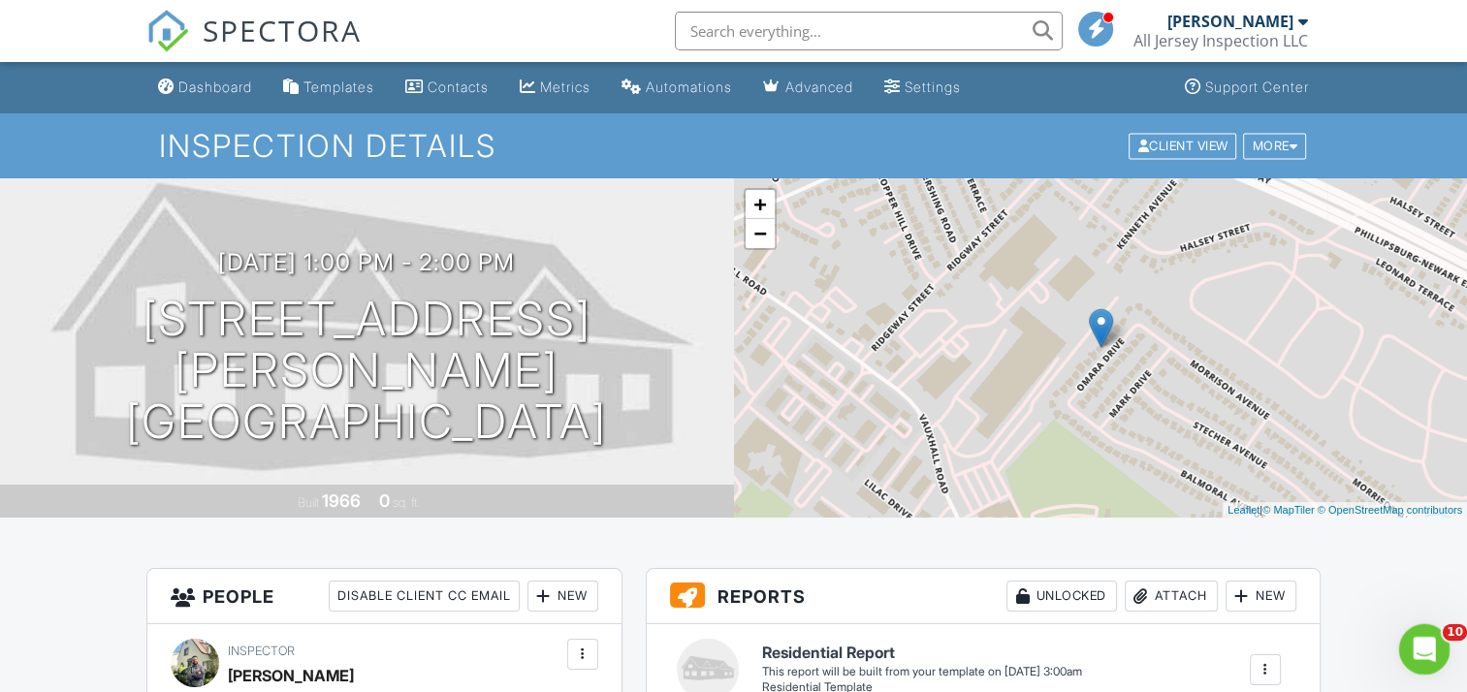
click at [1409, 637] on div "Open Intercom Messenger" at bounding box center [1422, 647] width 64 height 64
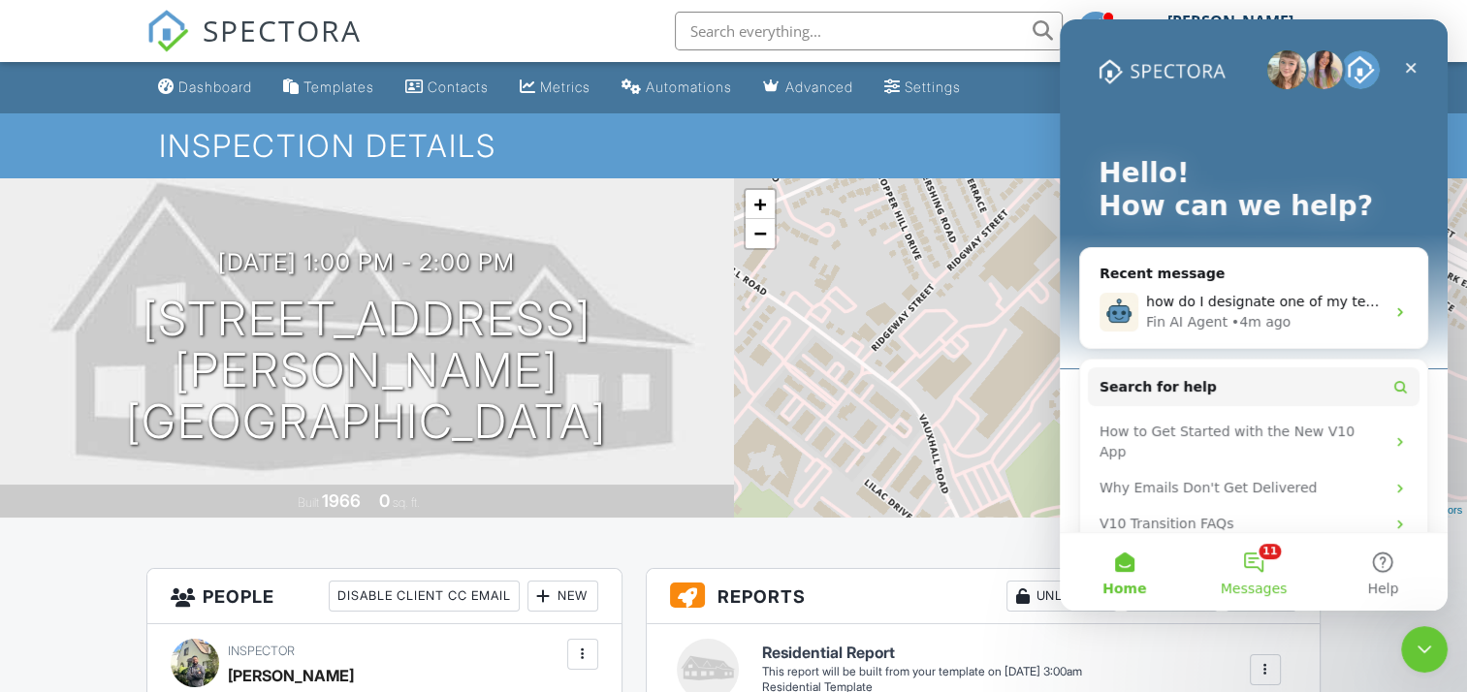
click at [1264, 564] on button "11 Messages" at bounding box center [1253, 572] width 129 height 78
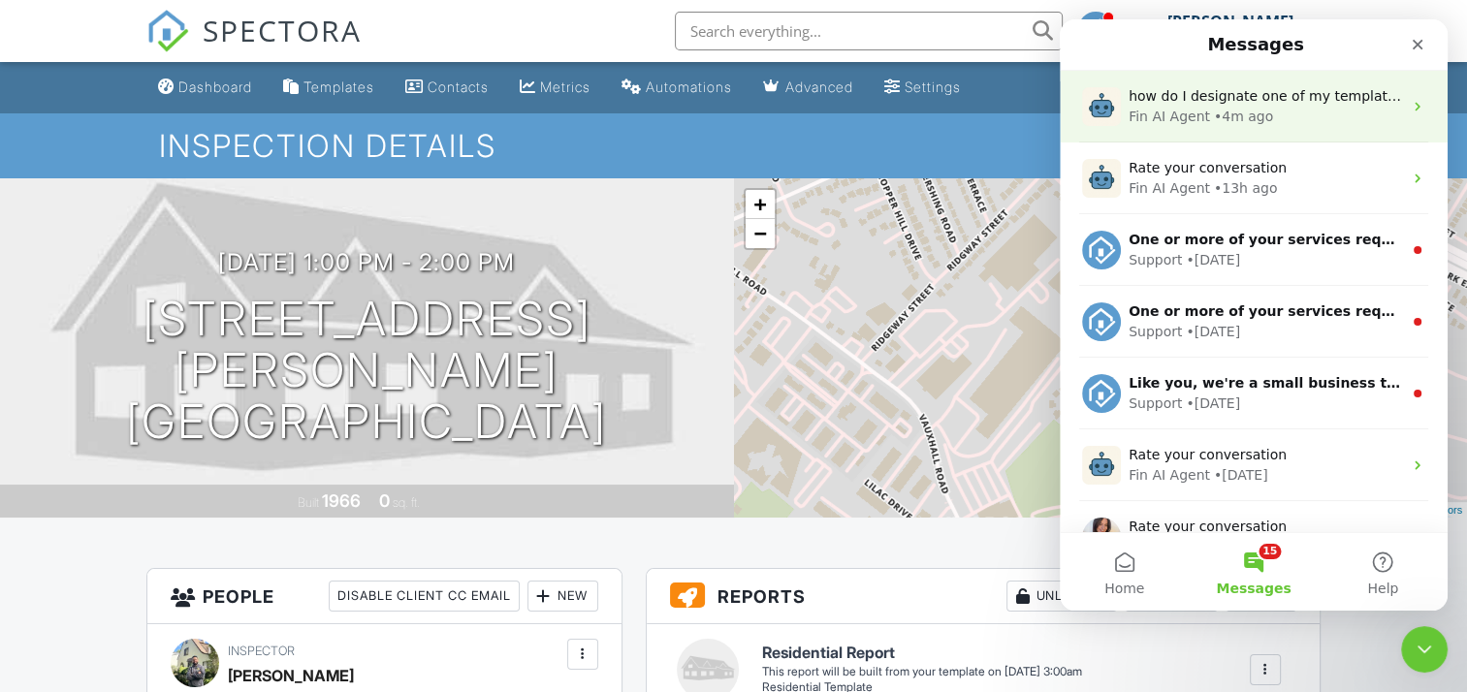
click at [1339, 96] on span "how do I designate one of my templates to be defaulted when we have a home insp…" at bounding box center [1473, 96] width 688 height 16
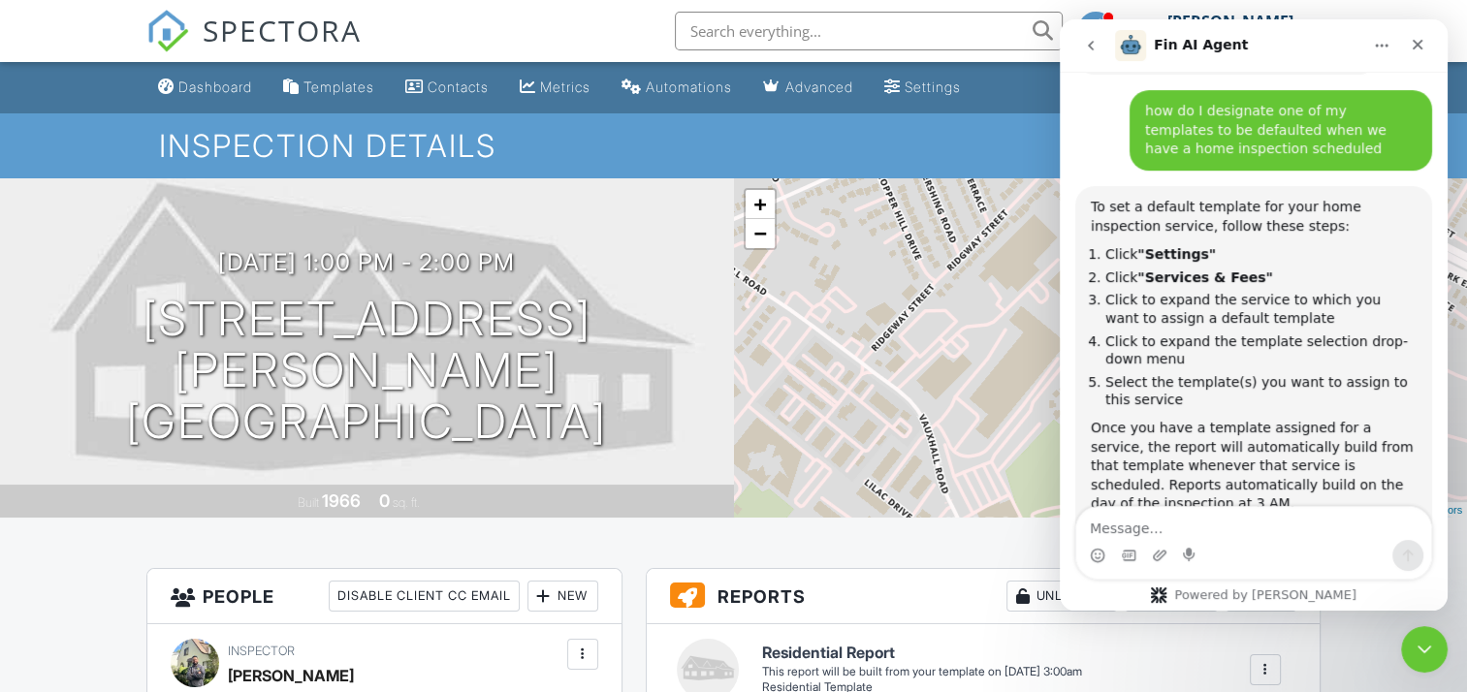
scroll to position [475, 0]
click at [1414, 41] on icon "Close" at bounding box center [1418, 45] width 11 height 11
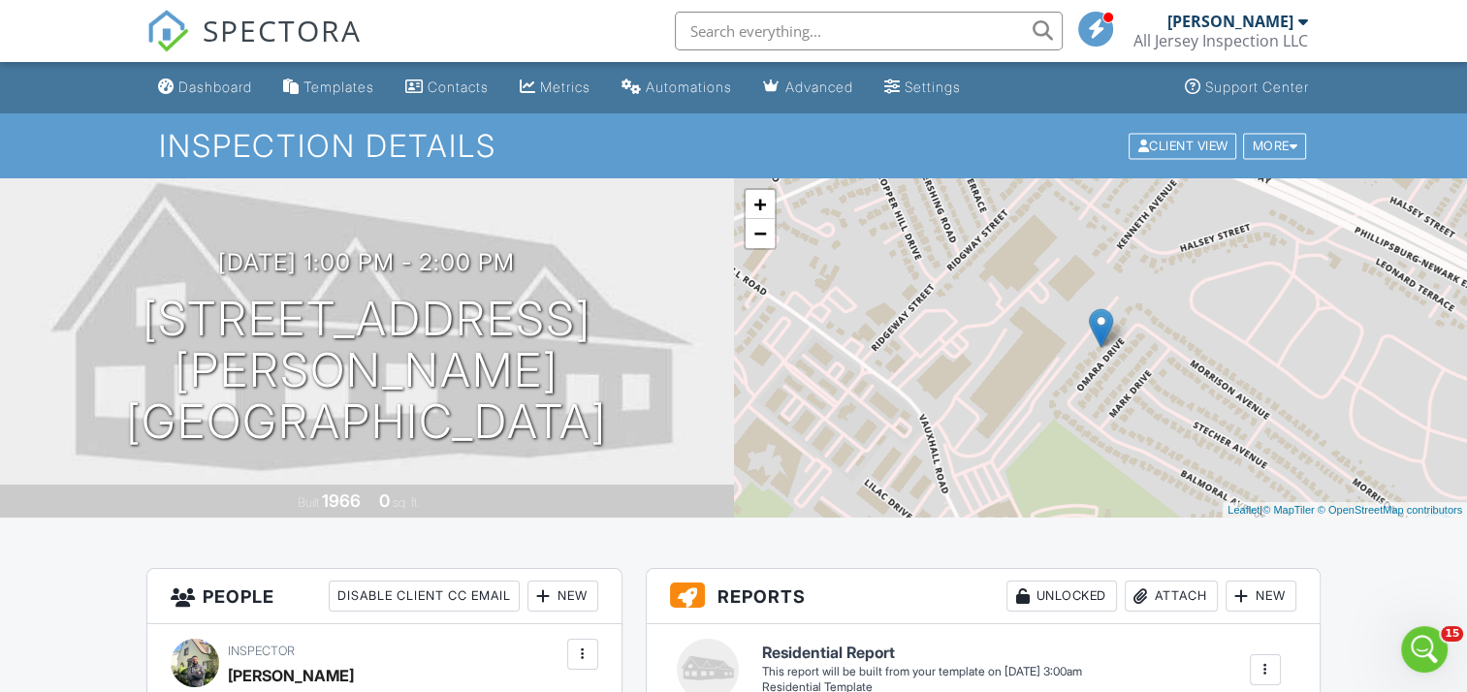
scroll to position [799, 0]
click at [928, 93] on link "Settings" at bounding box center [923, 88] width 92 height 36
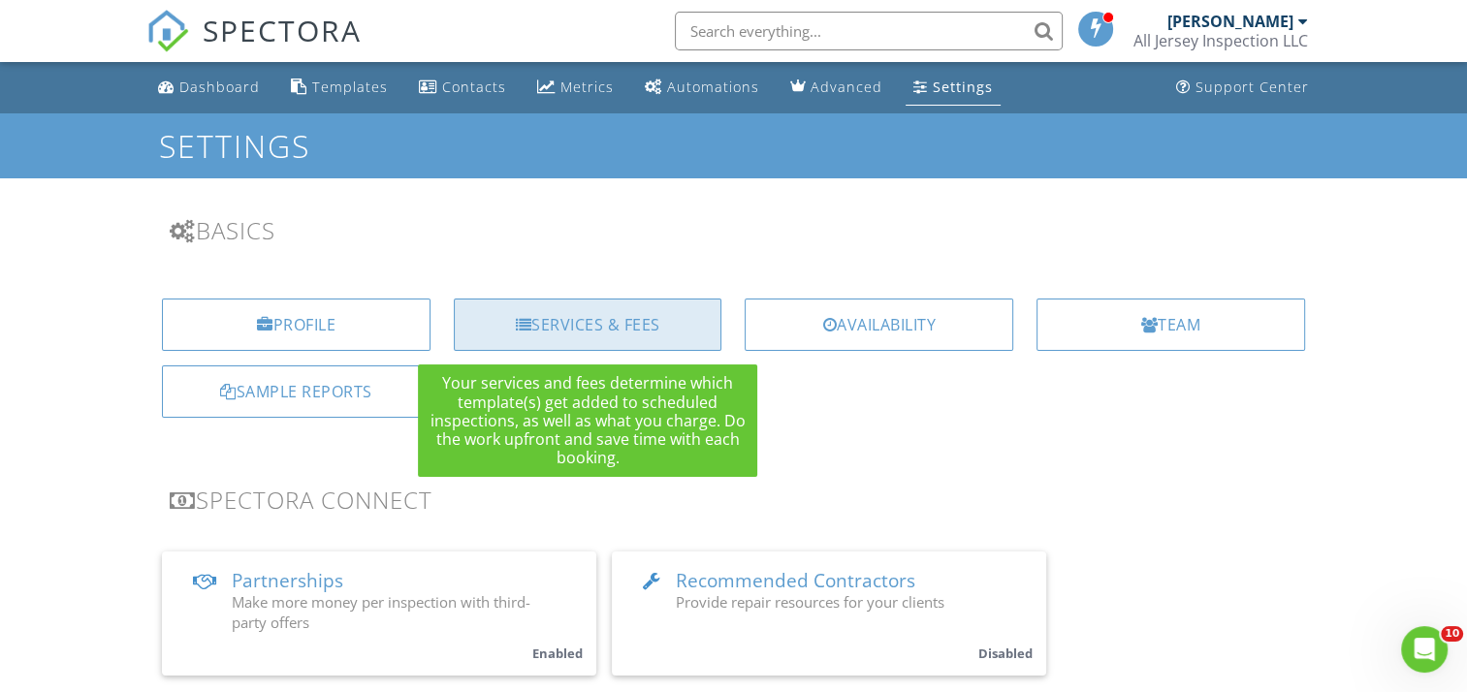
click at [578, 322] on div "Services & Fees" at bounding box center [588, 325] width 269 height 52
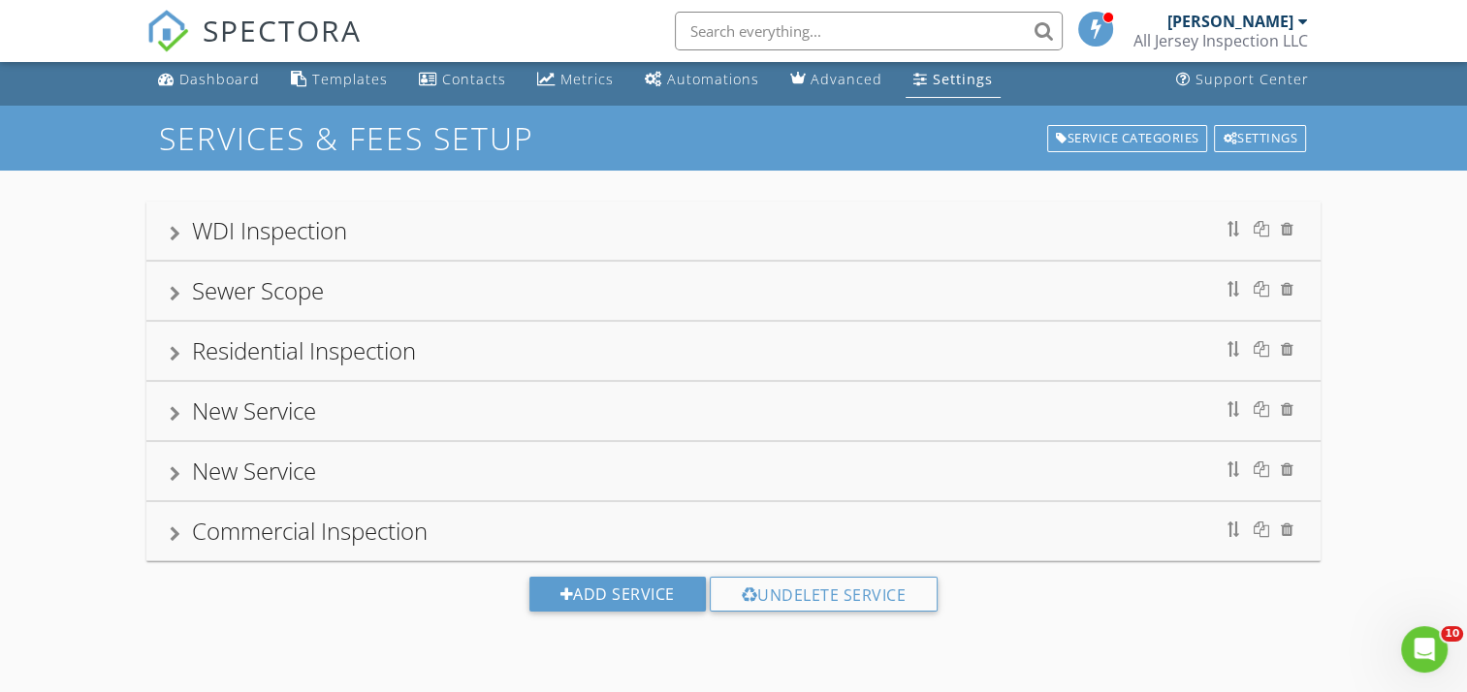
scroll to position [9, 0]
click at [1419, 653] on icon "Open Intercom Messenger" at bounding box center [1422, 647] width 32 height 32
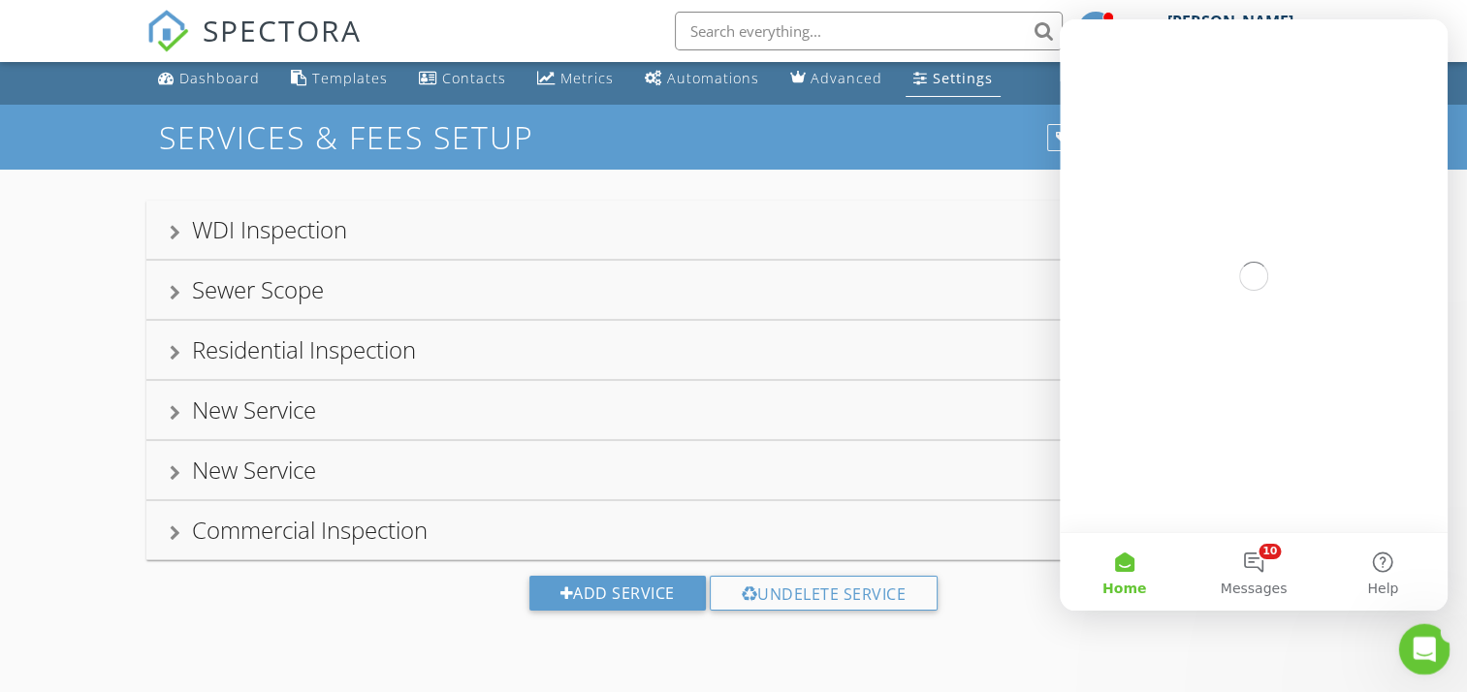
scroll to position [0, 0]
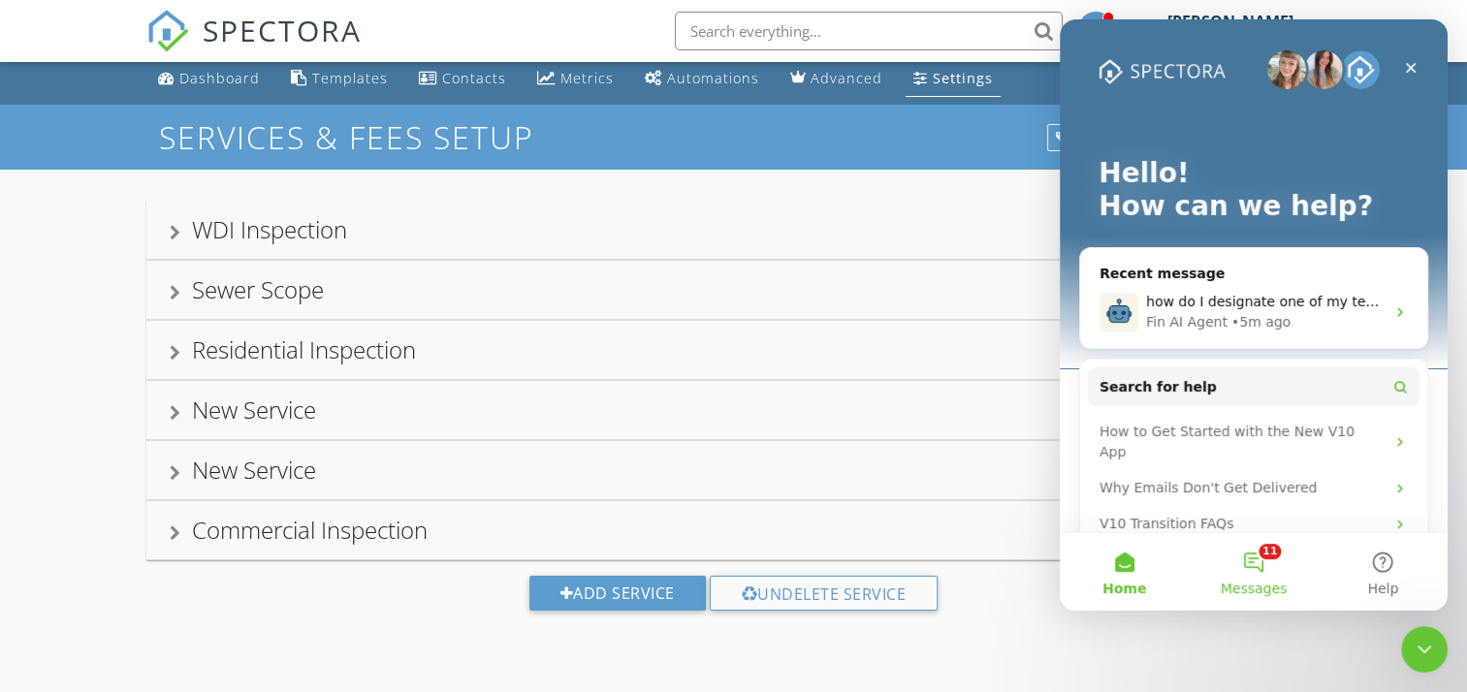
click at [1254, 551] on button "11 Messages" at bounding box center [1253, 572] width 129 height 78
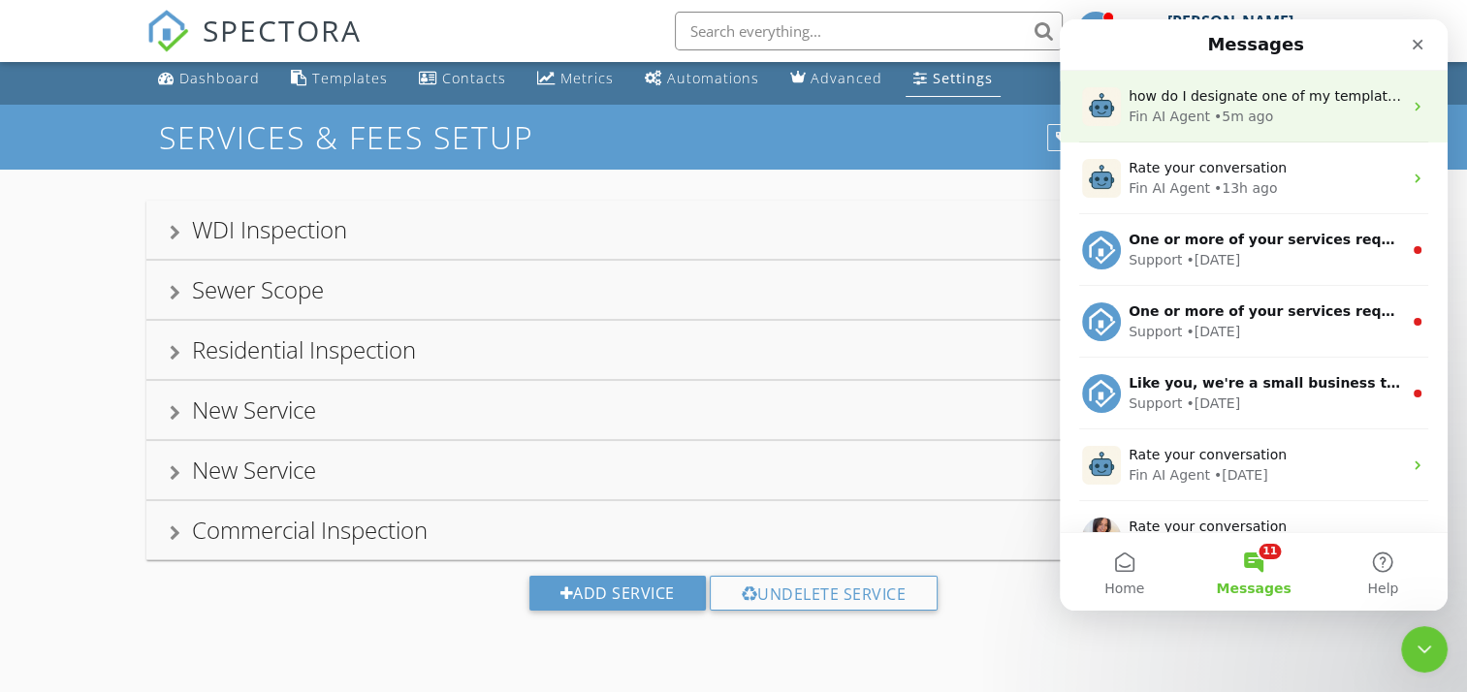
click at [1303, 91] on span "how do I designate one of my templates to be defaulted when we have a home insp…" at bounding box center [1473, 96] width 688 height 16
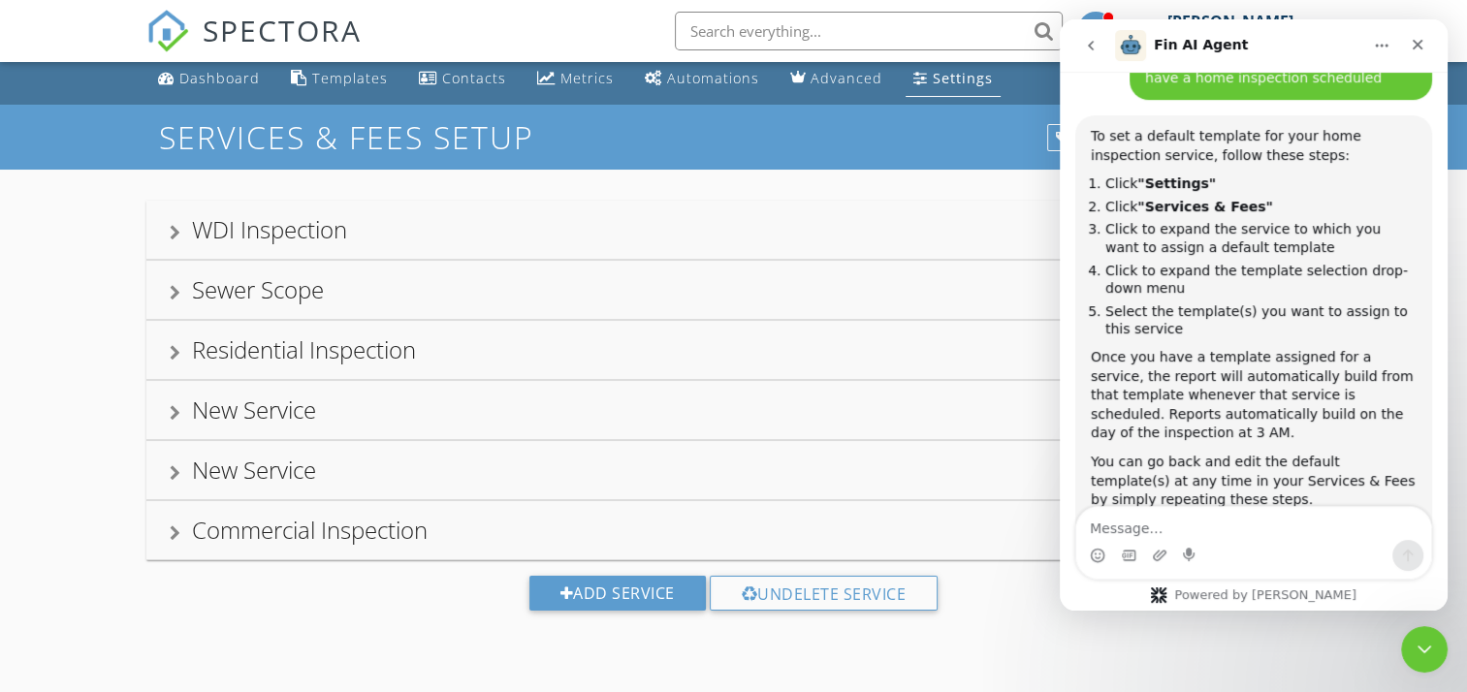
scroll to position [551, 0]
click at [176, 345] on div at bounding box center [175, 353] width 11 height 16
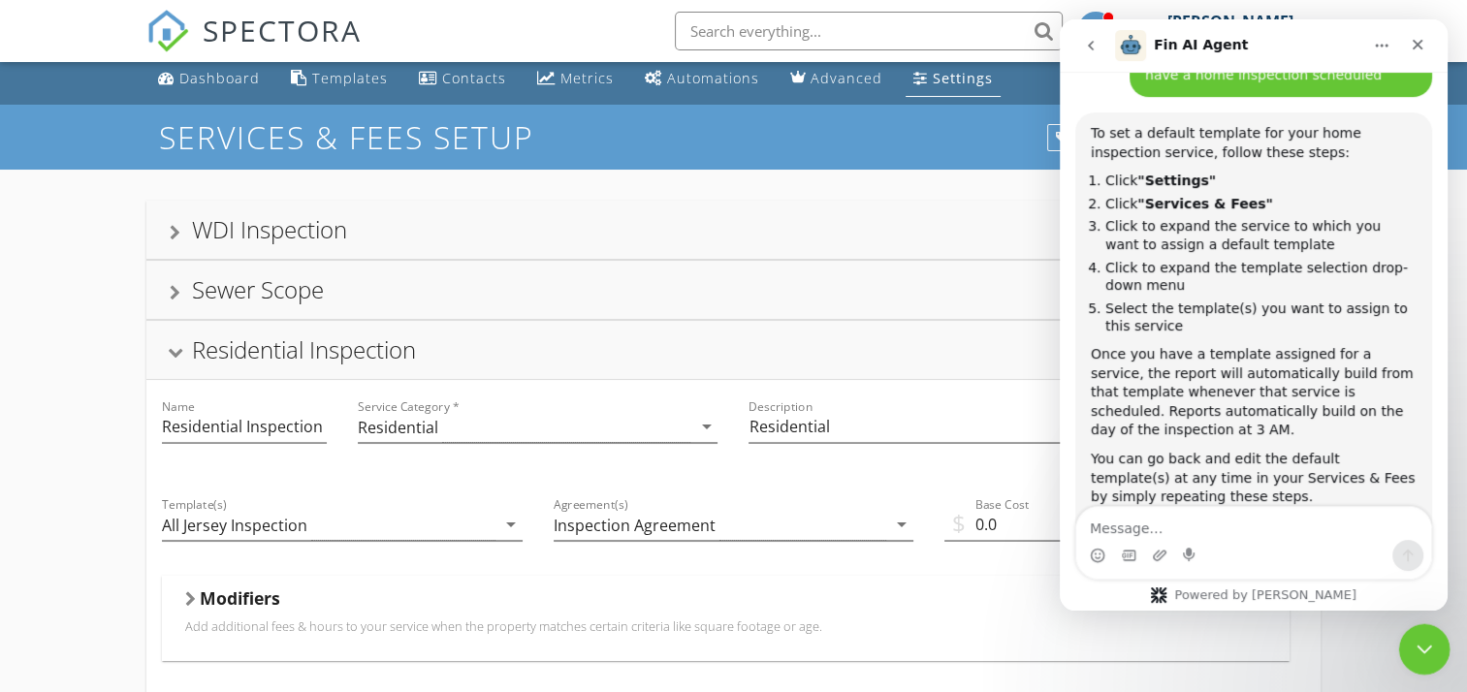
click at [1427, 653] on icon "Close Intercom Messenger" at bounding box center [1421, 646] width 23 height 23
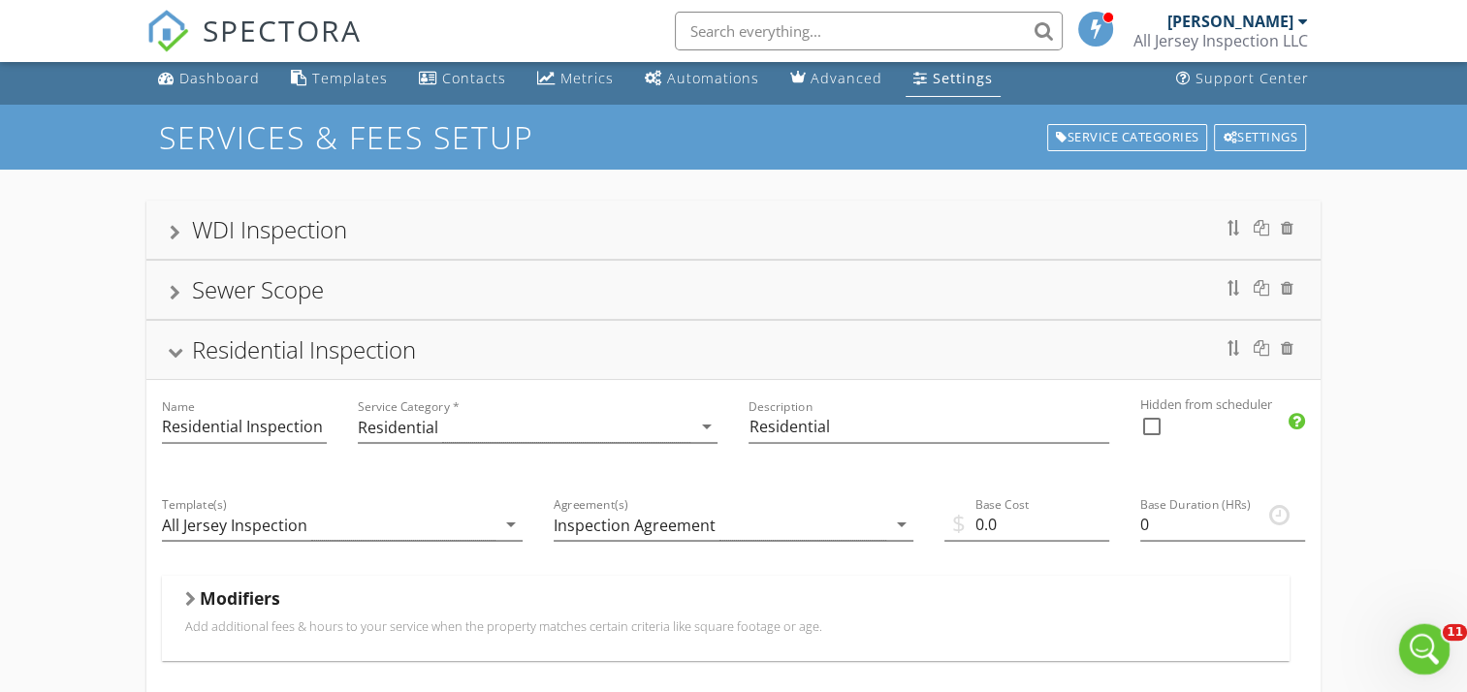
scroll to position [799, 0]
click at [706, 423] on icon "arrow_drop_down" at bounding box center [705, 426] width 23 height 23
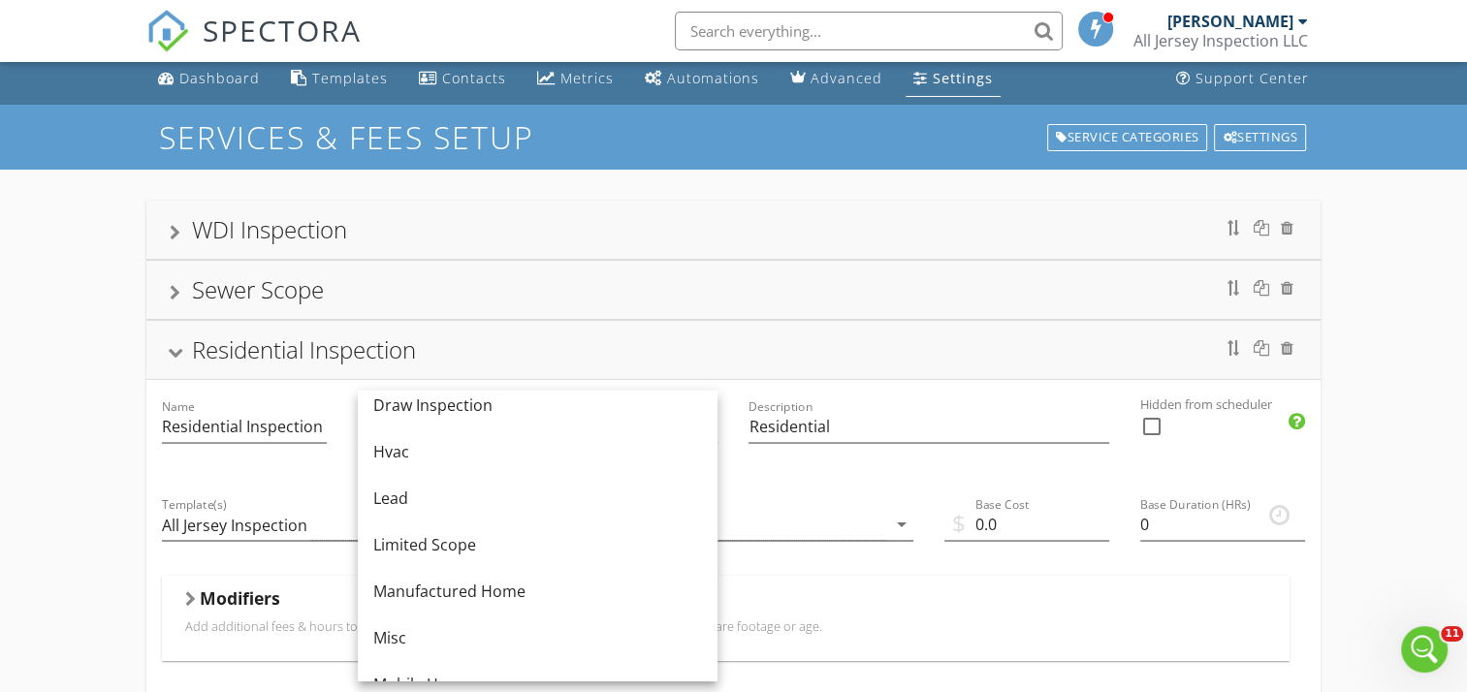
scroll to position [0, 0]
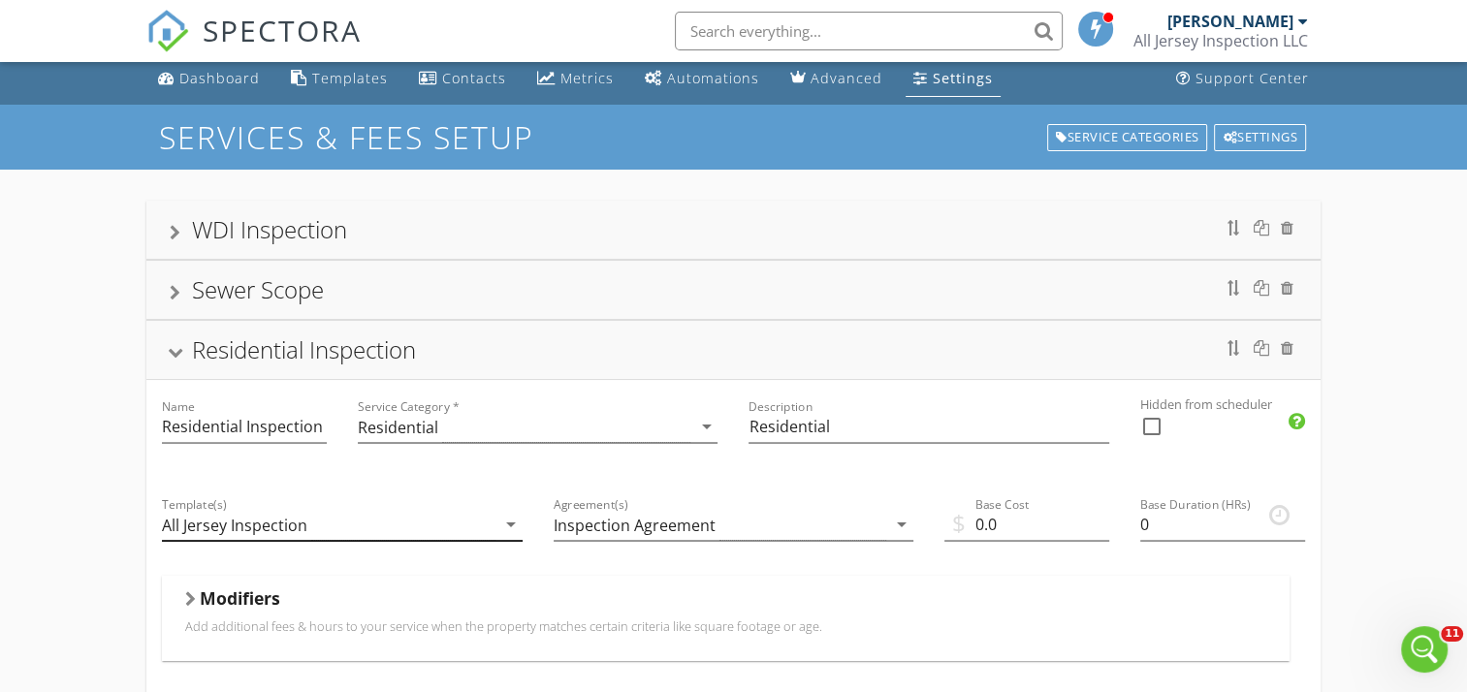
click at [509, 518] on icon "arrow_drop_down" at bounding box center [510, 524] width 23 height 23
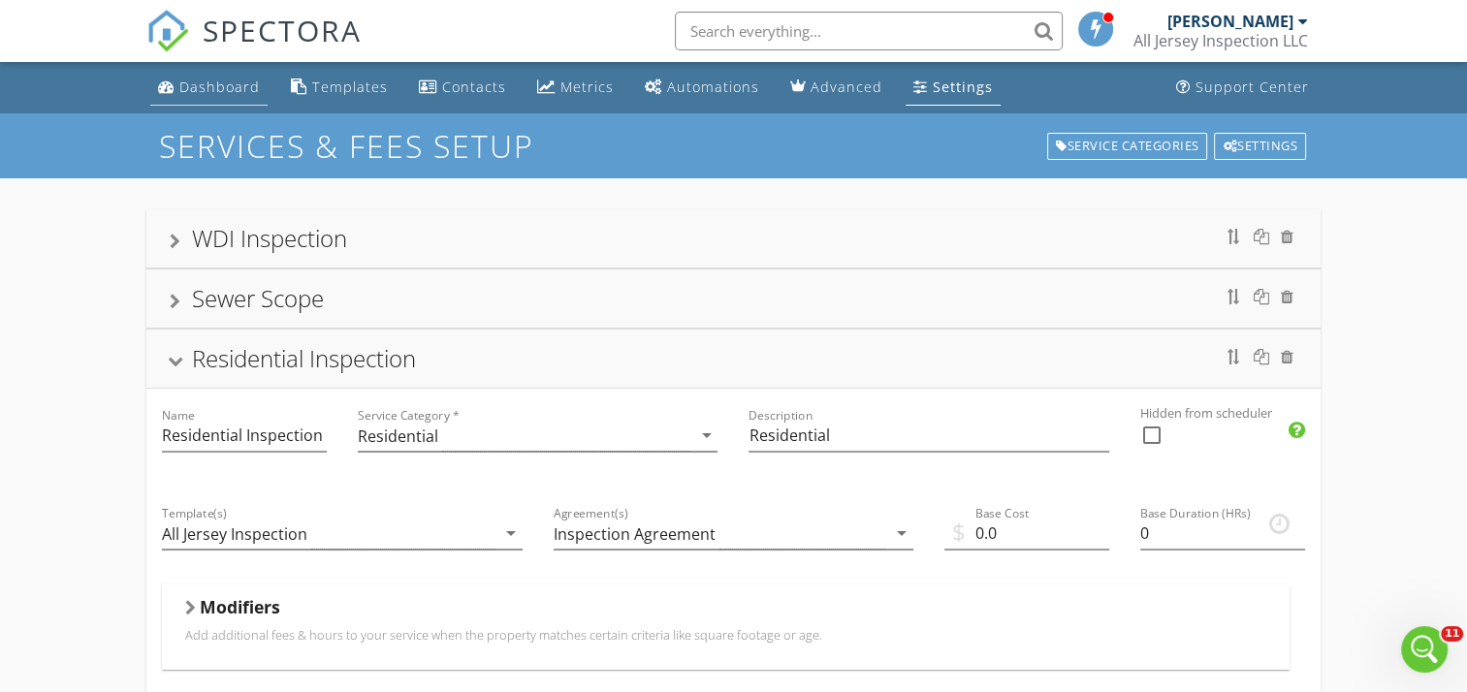
click at [213, 80] on div "Dashboard" at bounding box center [219, 87] width 80 height 18
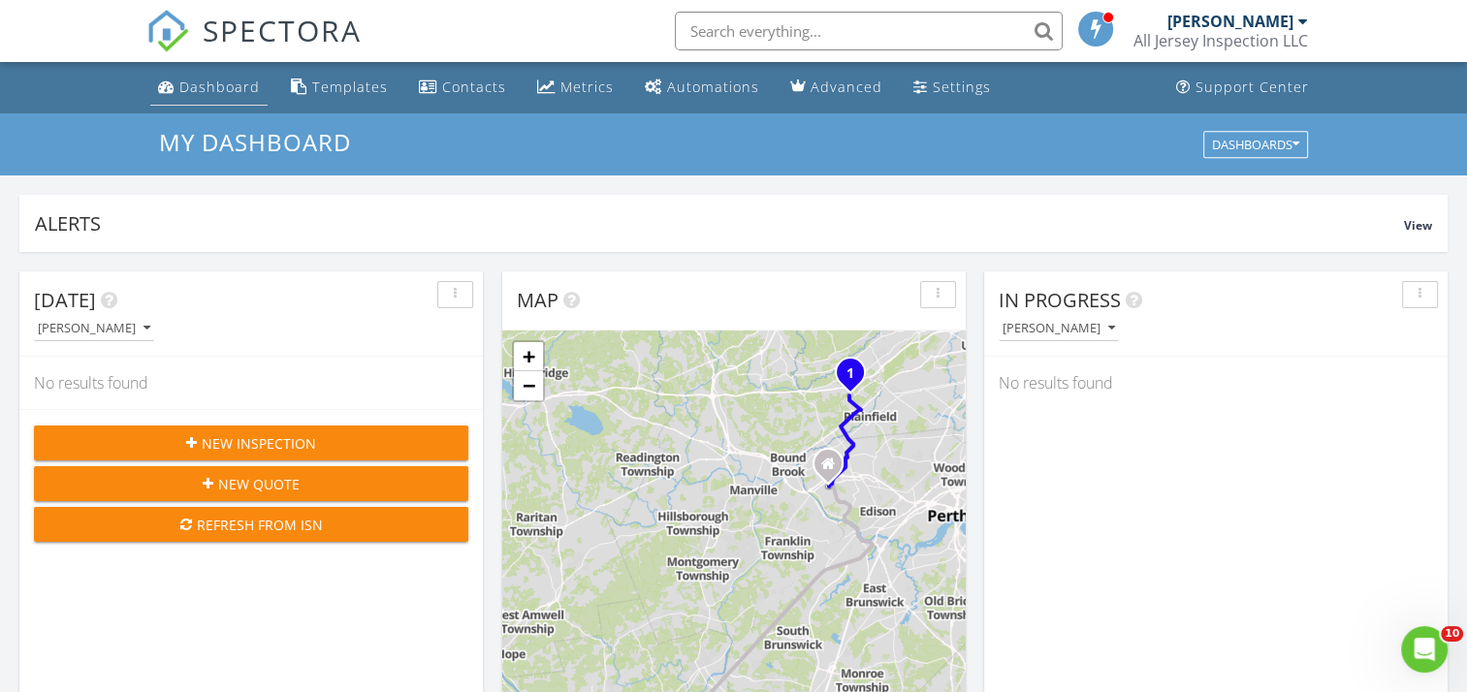
click at [212, 85] on div "Dashboard" at bounding box center [219, 87] width 80 height 18
click at [219, 83] on div "Dashboard" at bounding box center [219, 87] width 80 height 18
